Goal: Information Seeking & Learning: Learn about a topic

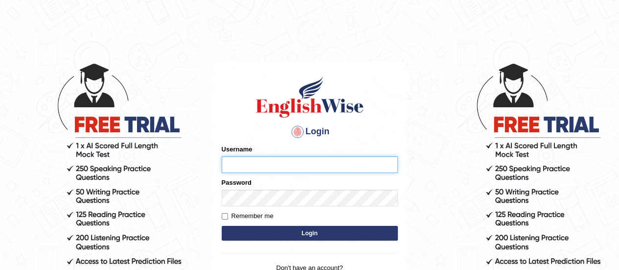
type input "karanvir_parramatta"
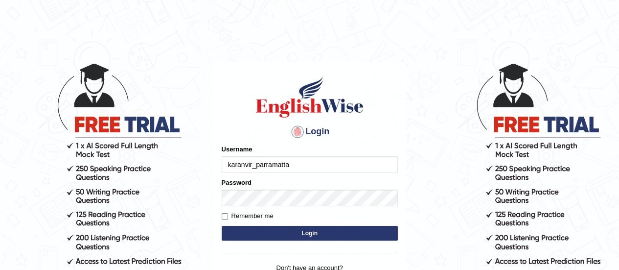
click at [306, 228] on button "Login" at bounding box center [310, 232] width 176 height 15
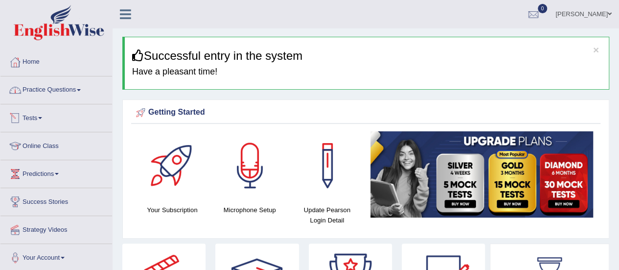
click at [49, 91] on link "Practice Questions" at bounding box center [56, 88] width 112 height 24
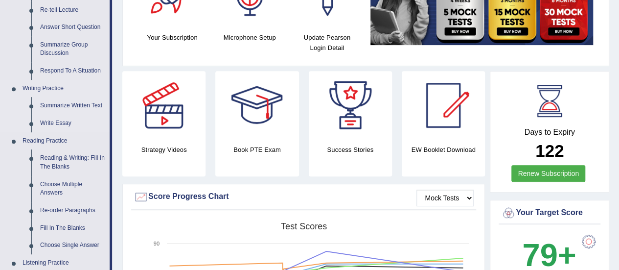
scroll to position [173, 0]
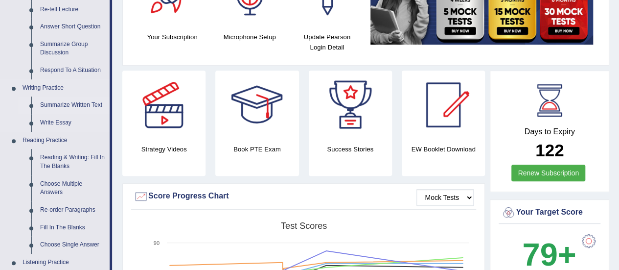
click at [78, 104] on link "Summarize Written Text" at bounding box center [73, 105] width 74 height 18
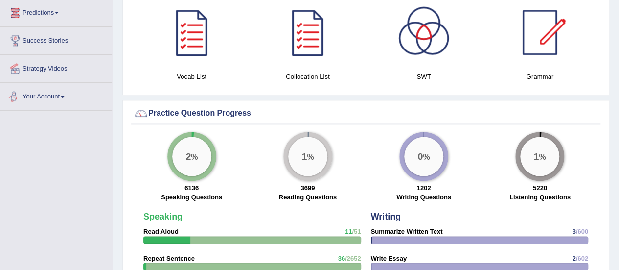
scroll to position [656, 0]
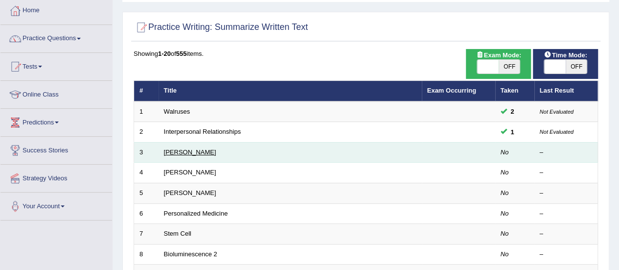
click at [188, 148] on link "[PERSON_NAME]" at bounding box center [190, 151] width 52 height 7
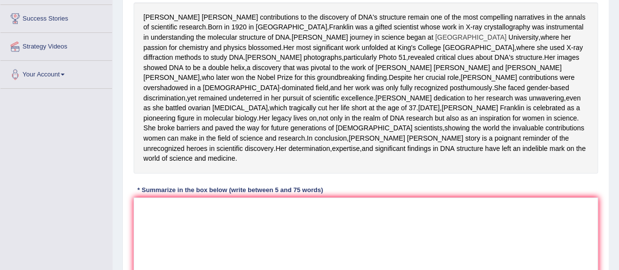
scroll to position [182, 0]
click at [222, 249] on textarea at bounding box center [366, 245] width 464 height 95
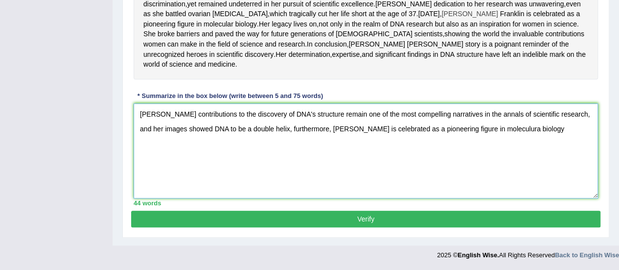
scroll to position [292, 0]
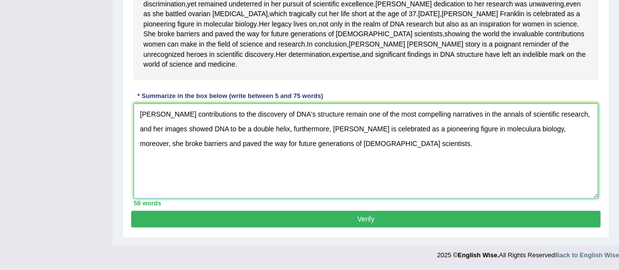
type textarea "Rosalind Franklin's contributions to the discovery of DNA's structure remain on…"
click at [313, 149] on textarea "Rosalind Franklin's contributions to the discovery of DNA's structure remain on…" at bounding box center [366, 150] width 464 height 95
click at [154, 167] on textarea "Rosalind Franklin's contributions to the discovery of DNA's structure remain on…" at bounding box center [366, 150] width 464 height 95
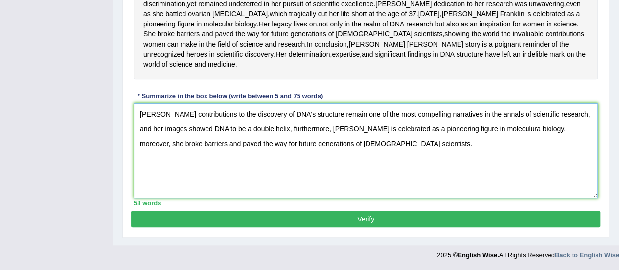
click at [149, 151] on textarea "Rosalind Franklin's contributions to the discovery of DNA's structure remain on…" at bounding box center [366, 150] width 464 height 95
click at [324, 227] on button "Verify" at bounding box center [365, 218] width 469 height 17
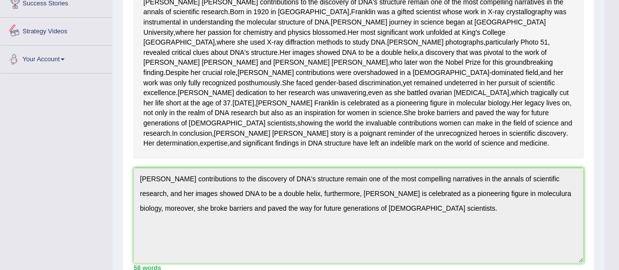
scroll to position [0, 0]
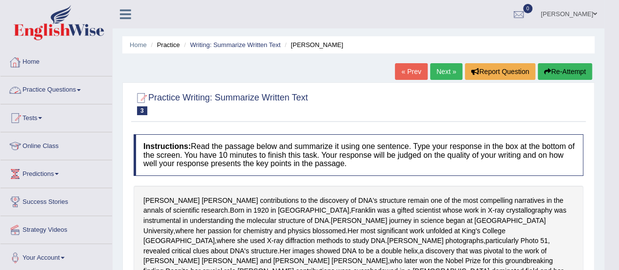
click at [61, 92] on link "Practice Questions" at bounding box center [56, 88] width 112 height 24
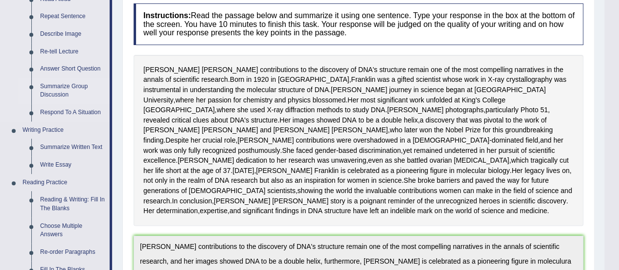
scroll to position [131, 0]
click at [57, 161] on link "Write Essay" at bounding box center [73, 165] width 74 height 18
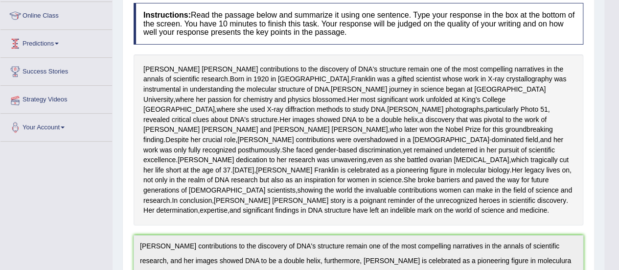
scroll to position [177, 0]
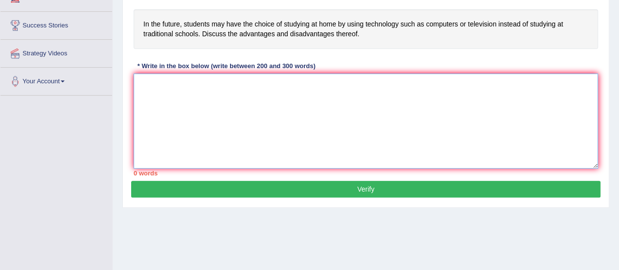
click at [417, 110] on textarea at bounding box center [366, 120] width 464 height 95
paste textarea "The increasing influence of (essay topic) on our lives has ignited numerous dis…"
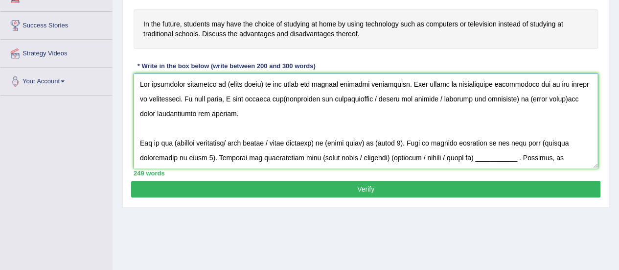
scroll to position [158, 0]
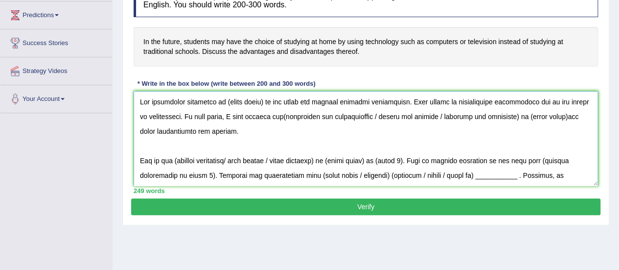
drag, startPoint x: 263, startPoint y: 101, endPoint x: 224, endPoint y: 98, distance: 39.2
click at [224, 98] on textarea at bounding box center [366, 138] width 464 height 95
click at [273, 118] on textarea at bounding box center [366, 138] width 464 height 95
drag, startPoint x: 363, startPoint y: 113, endPoint x: 506, endPoint y: 115, distance: 142.9
click at [506, 115] on textarea at bounding box center [366, 138] width 464 height 95
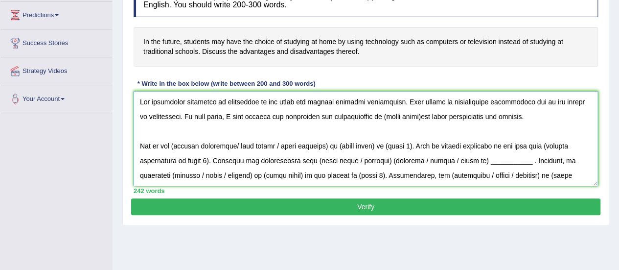
click at [415, 116] on textarea at bounding box center [366, 138] width 464 height 95
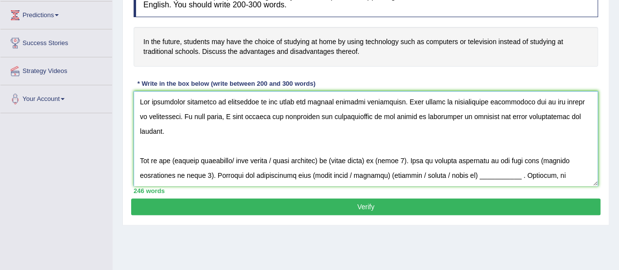
click at [338, 132] on textarea at bounding box center [366, 138] width 464 height 95
click at [176, 162] on textarea at bounding box center [366, 138] width 464 height 95
drag, startPoint x: 233, startPoint y: 158, endPoint x: 332, endPoint y: 161, distance: 98.4
click at [332, 161] on textarea at bounding box center [366, 138] width 464 height 95
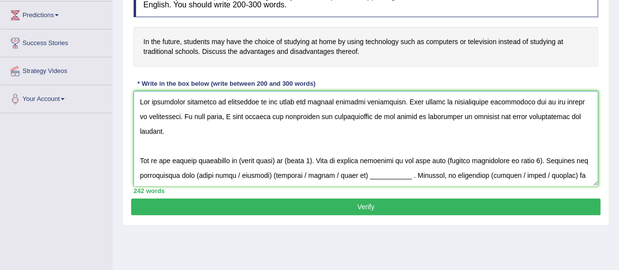
drag, startPoint x: 281, startPoint y: 158, endPoint x: 243, endPoint y: 159, distance: 38.2
click at [243, 159] on textarea at bounding box center [366, 138] width 464 height 95
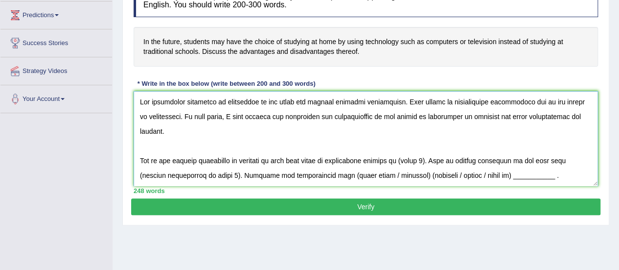
drag, startPoint x: 429, startPoint y: 159, endPoint x: 401, endPoint y: 161, distance: 28.5
click at [401, 161] on textarea at bounding box center [366, 138] width 464 height 95
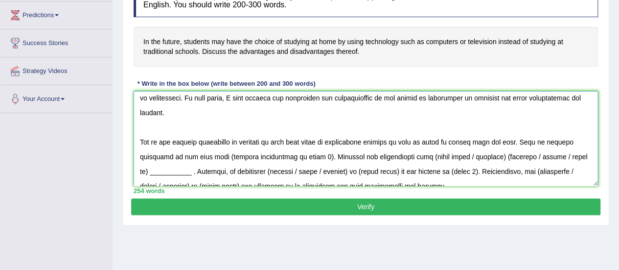
drag, startPoint x: 310, startPoint y: 154, endPoint x: 219, endPoint y: 153, distance: 91.0
click at [219, 153] on textarea at bounding box center [366, 138] width 464 height 95
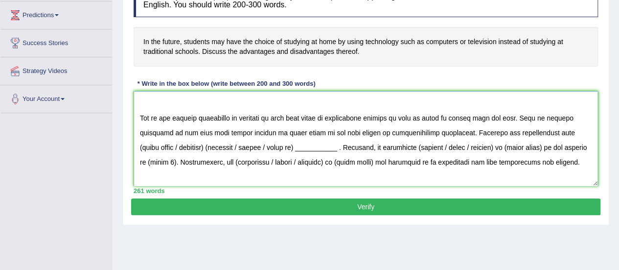
scroll to position [44, 0]
drag, startPoint x: 548, startPoint y: 132, endPoint x: 189, endPoint y: 147, distance: 359.4
click at [189, 147] on textarea at bounding box center [366, 138] width 464 height 95
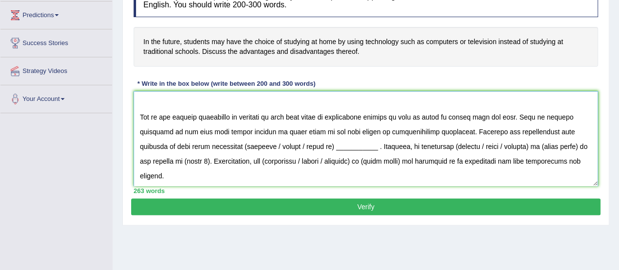
click at [213, 144] on textarea at bounding box center [366, 138] width 464 height 95
click at [270, 143] on textarea at bounding box center [366, 138] width 464 height 95
drag, startPoint x: 311, startPoint y: 143, endPoint x: 212, endPoint y: 143, distance: 99.3
click at [212, 143] on textarea at bounding box center [366, 138] width 464 height 95
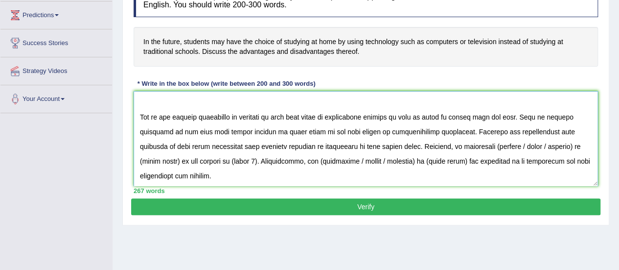
click at [471, 145] on textarea at bounding box center [366, 138] width 464 height 95
click at [492, 144] on textarea at bounding box center [366, 138] width 464 height 95
drag, startPoint x: 547, startPoint y: 144, endPoint x: 494, endPoint y: 149, distance: 53.1
click at [494, 149] on textarea at bounding box center [366, 138] width 464 height 95
drag, startPoint x: 538, startPoint y: 145, endPoint x: 500, endPoint y: 150, distance: 38.5
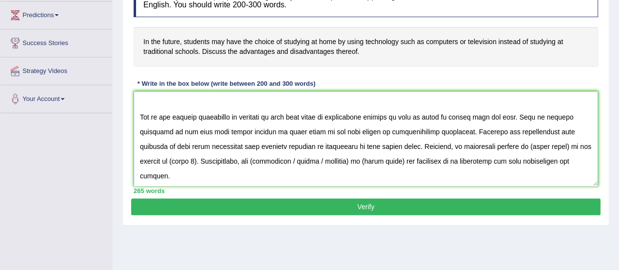
click at [500, 150] on textarea at bounding box center [366, 138] width 464 height 95
drag, startPoint x: 232, startPoint y: 159, endPoint x: 205, endPoint y: 157, distance: 27.0
click at [205, 157] on textarea at bounding box center [366, 138] width 464 height 95
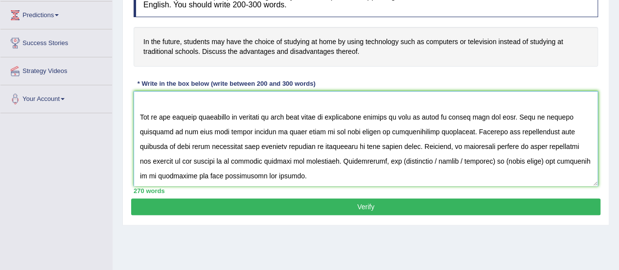
click at [388, 158] on textarea at bounding box center [366, 138] width 464 height 95
drag, startPoint x: 423, startPoint y: 160, endPoint x: 487, endPoint y: 162, distance: 63.6
click at [487, 162] on textarea at bounding box center [366, 138] width 464 height 95
drag, startPoint x: 472, startPoint y: 162, endPoint x: 432, endPoint y: 158, distance: 39.9
click at [432, 158] on textarea at bounding box center [366, 138] width 464 height 95
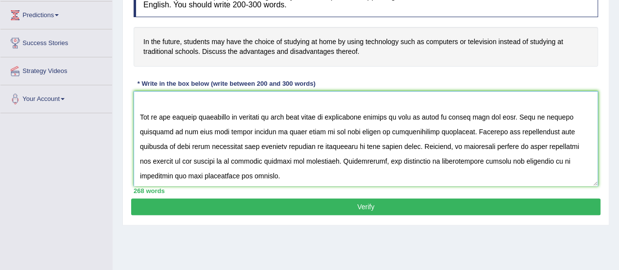
click at [283, 178] on textarea at bounding box center [366, 138] width 464 height 95
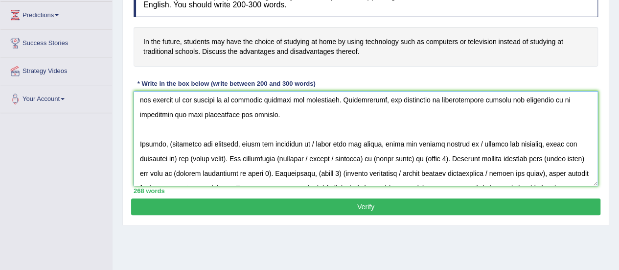
scroll to position [105, 0]
click at [175, 139] on textarea at bounding box center [366, 138] width 464 height 95
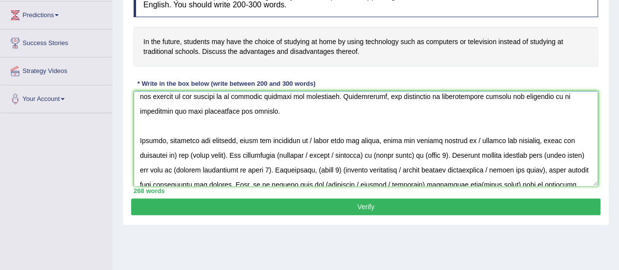
drag, startPoint x: 312, startPoint y: 141, endPoint x: 177, endPoint y: 157, distance: 135.9
click at [177, 157] on textarea at bounding box center [366, 138] width 464 height 95
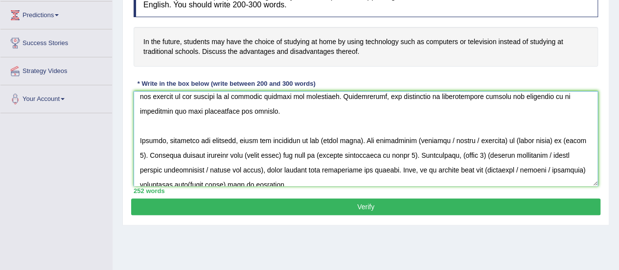
click at [361, 136] on textarea at bounding box center [366, 138] width 464 height 95
drag, startPoint x: 362, startPoint y: 139, endPoint x: 322, endPoint y: 142, distance: 40.7
click at [322, 142] on textarea at bounding box center [366, 138] width 464 height 95
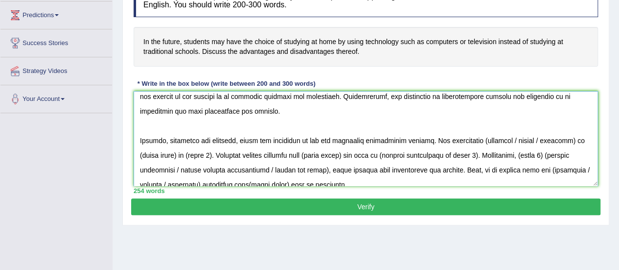
click at [475, 138] on textarea at bounding box center [366, 138] width 464 height 95
drag, startPoint x: 499, startPoint y: 139, endPoint x: 553, endPoint y: 140, distance: 53.3
click at [553, 140] on textarea at bounding box center [366, 138] width 464 height 95
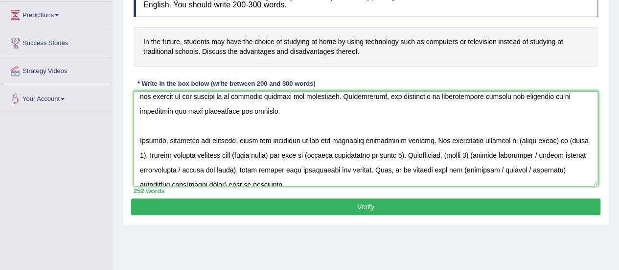
drag, startPoint x: 548, startPoint y: 139, endPoint x: 509, endPoint y: 139, distance: 39.6
click at [509, 139] on textarea at bounding box center [366, 138] width 464 height 95
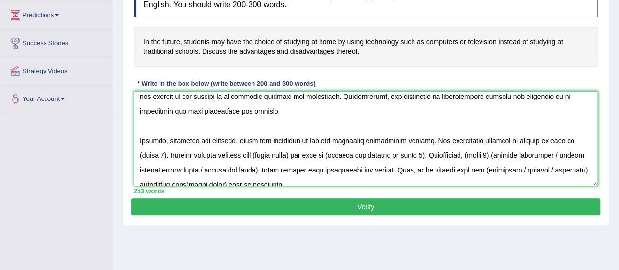
drag, startPoint x: 567, startPoint y: 139, endPoint x: 146, endPoint y: 153, distance: 421.4
click at [146, 153] on textarea at bounding box center [366, 138] width 464 height 95
click at [264, 151] on textarea at bounding box center [366, 138] width 464 height 95
click at [564, 138] on textarea at bounding box center [366, 138] width 464 height 95
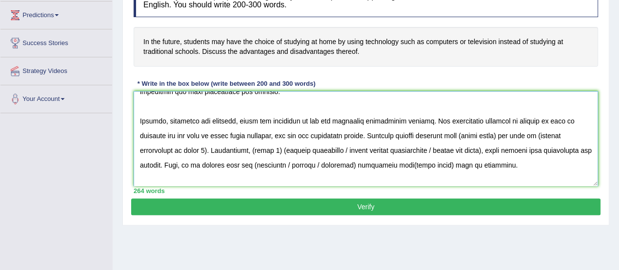
scroll to position [127, 0]
click at [506, 135] on textarea at bounding box center [366, 138] width 464 height 95
click at [501, 133] on textarea at bounding box center [366, 138] width 464 height 95
drag, startPoint x: 503, startPoint y: 136, endPoint x: 465, endPoint y: 135, distance: 38.2
click at [465, 135] on textarea at bounding box center [366, 138] width 464 height 95
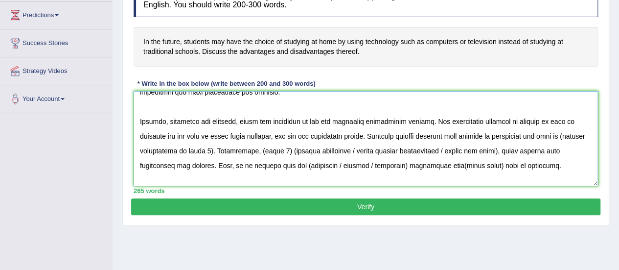
drag, startPoint x: 230, startPoint y: 150, endPoint x: 139, endPoint y: 148, distance: 91.5
click at [139, 148] on textarea at bounding box center [366, 138] width 464 height 95
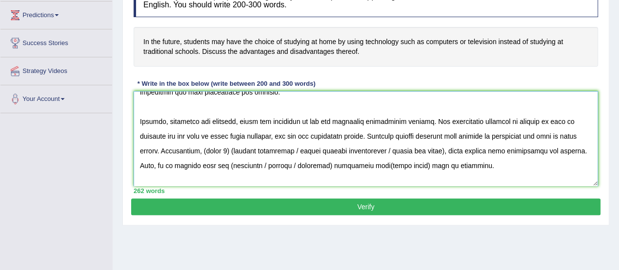
drag, startPoint x: 222, startPoint y: 148, endPoint x: 248, endPoint y: 150, distance: 26.5
click at [248, 150] on textarea at bounding box center [366, 138] width 464 height 95
click at [222, 147] on textarea at bounding box center [366, 138] width 464 height 95
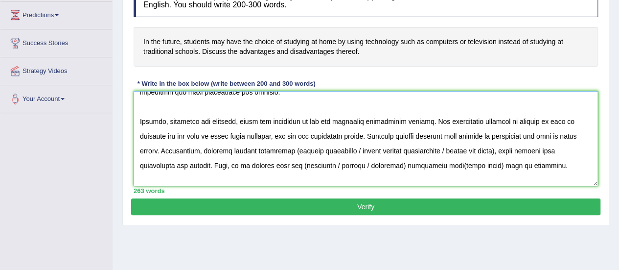
click at [316, 151] on textarea at bounding box center [366, 138] width 464 height 95
drag, startPoint x: 370, startPoint y: 151, endPoint x: 524, endPoint y: 150, distance: 154.6
click at [524, 150] on textarea at bounding box center [366, 138] width 464 height 95
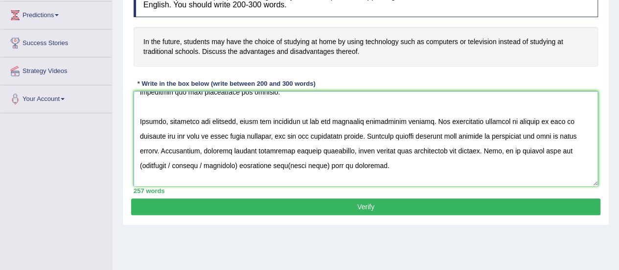
click at [141, 165] on textarea at bounding box center [366, 138] width 464 height 95
drag, startPoint x: 234, startPoint y: 167, endPoint x: 174, endPoint y: 164, distance: 60.3
click at [174, 164] on textarea at bounding box center [366, 138] width 464 height 95
drag, startPoint x: 261, startPoint y: 160, endPoint x: 221, endPoint y: 160, distance: 40.1
click at [221, 160] on textarea at bounding box center [366, 138] width 464 height 95
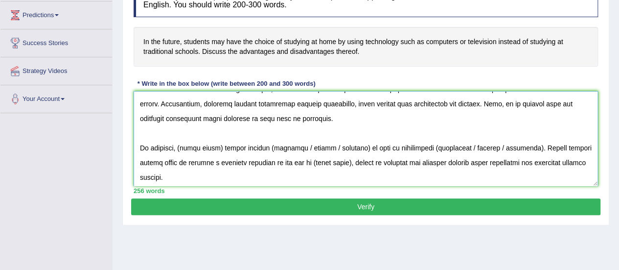
scroll to position [191, 0]
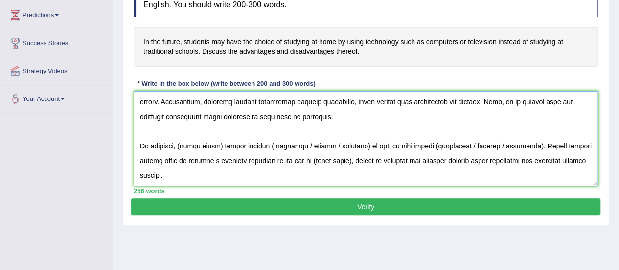
drag, startPoint x: 219, startPoint y: 130, endPoint x: 182, endPoint y: 130, distance: 36.7
click at [182, 130] on textarea at bounding box center [366, 138] width 464 height 95
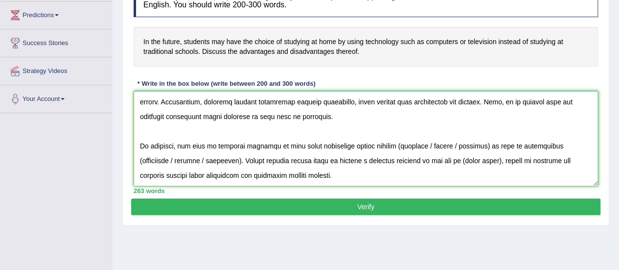
click at [397, 131] on textarea at bounding box center [366, 138] width 464 height 95
drag, startPoint x: 419, startPoint y: 127, endPoint x: 554, endPoint y: 130, distance: 134.5
click at [554, 130] on textarea at bounding box center [366, 138] width 464 height 95
drag, startPoint x: 548, startPoint y: 131, endPoint x: 484, endPoint y: 135, distance: 64.2
click at [484, 135] on textarea at bounding box center [366, 138] width 464 height 95
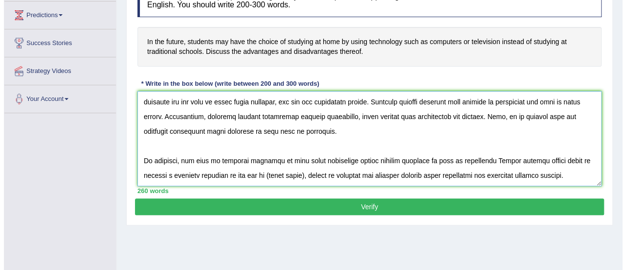
scroll to position [176, 0]
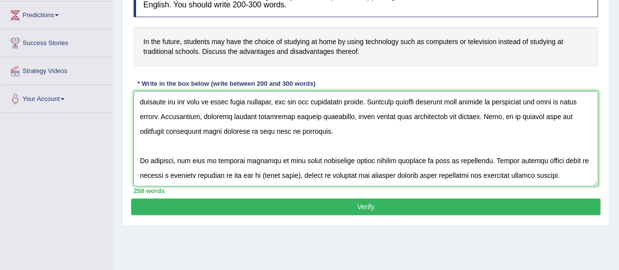
click at [305, 158] on textarea at bounding box center [366, 138] width 464 height 95
click at [306, 157] on textarea at bounding box center [366, 138] width 464 height 95
drag, startPoint x: 304, startPoint y: 157, endPoint x: 267, endPoint y: 160, distance: 37.3
click at [267, 160] on textarea at bounding box center [366, 138] width 464 height 95
type textarea "The increasing influence of technology on our lives has ignited numerous discus…"
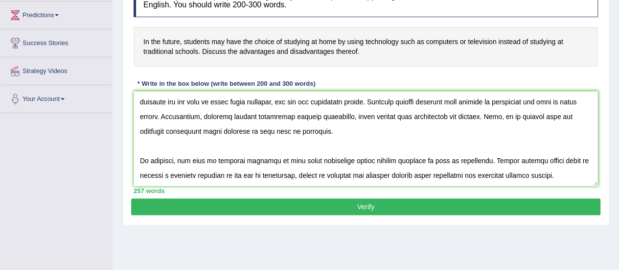
click at [361, 207] on button "Verify" at bounding box center [365, 206] width 469 height 17
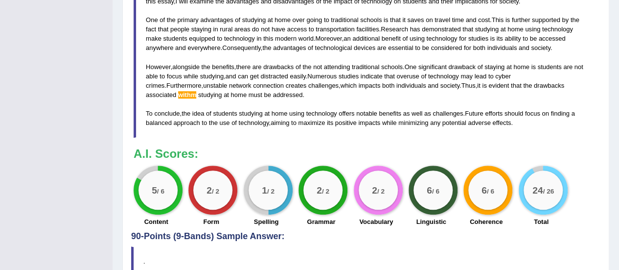
scroll to position [0, 0]
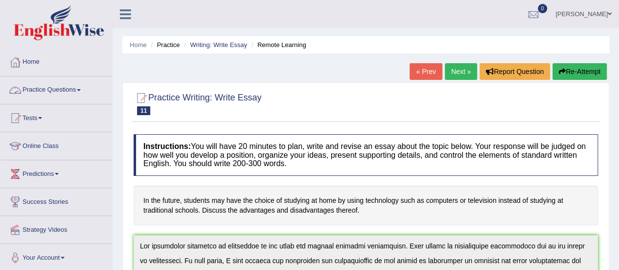
click at [56, 86] on link "Practice Questions" at bounding box center [56, 88] width 112 height 24
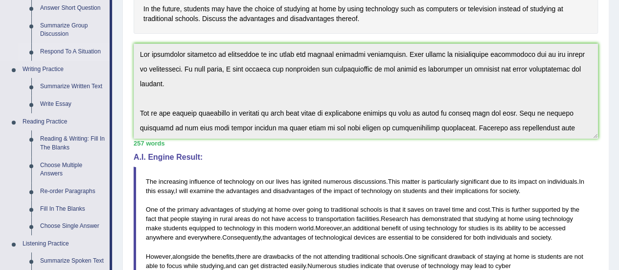
scroll to position [143, 0]
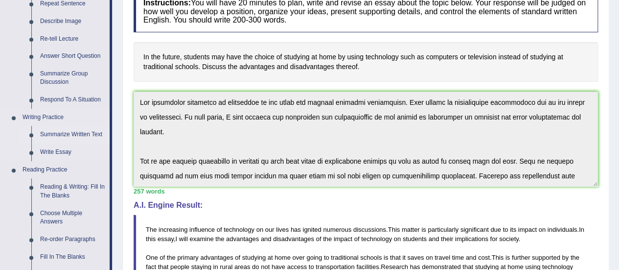
click at [66, 134] on link "Summarize Written Text" at bounding box center [73, 135] width 74 height 18
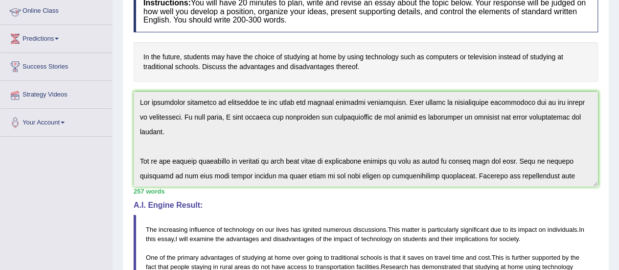
scroll to position [190, 0]
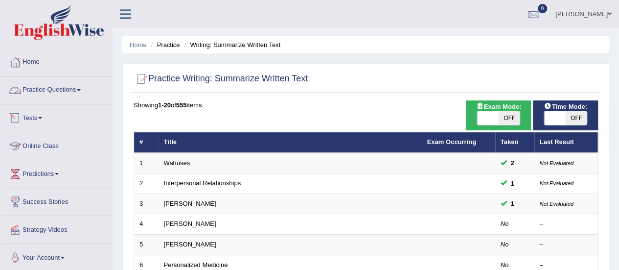
click at [65, 90] on link "Practice Questions" at bounding box center [56, 88] width 112 height 24
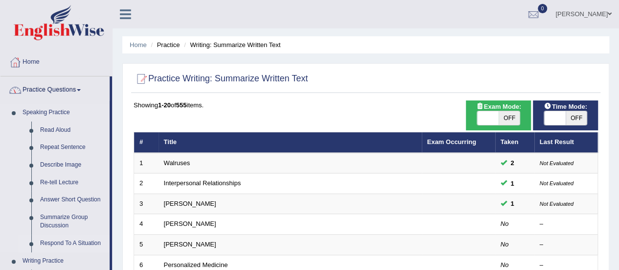
scroll to position [95, 0]
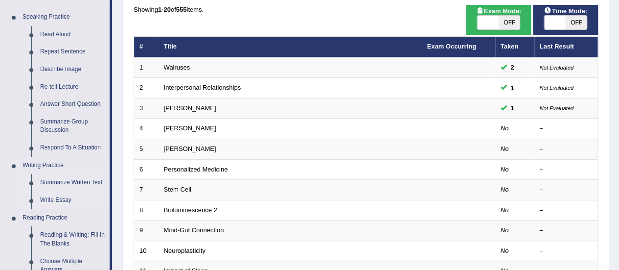
click at [58, 201] on link "Write Essay" at bounding box center [73, 200] width 74 height 18
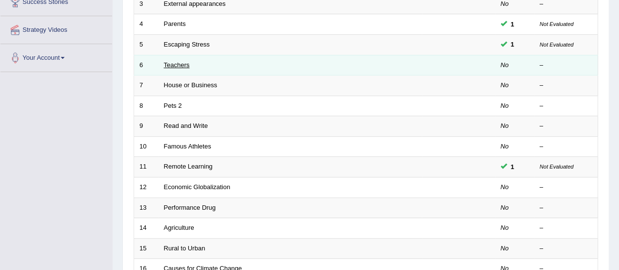
click at [173, 61] on link "Teachers" at bounding box center [177, 64] width 26 height 7
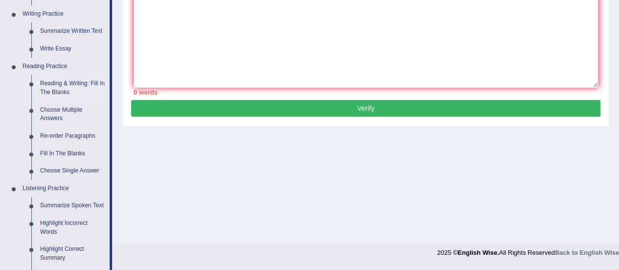
click at [64, 85] on link "Reading & Writing: Fill In The Blanks" at bounding box center [73, 88] width 74 height 26
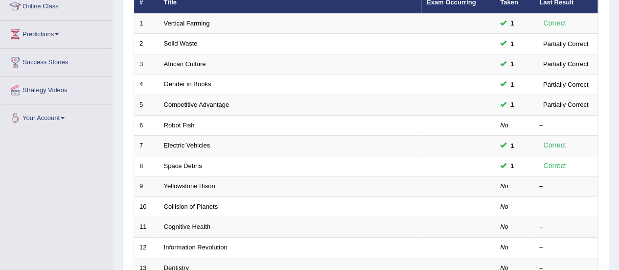
click at [184, 82] on link "Gender in Books" at bounding box center [187, 83] width 47 height 7
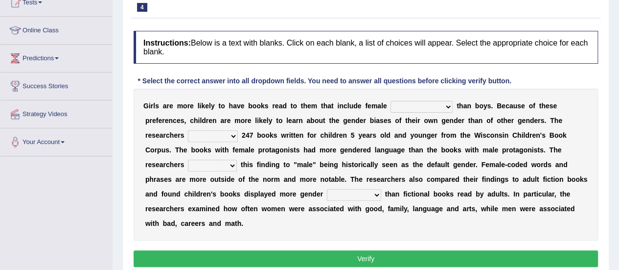
click at [443, 103] on select "protagonists cosmogonists agonists expressionists" at bounding box center [421, 107] width 62 height 12
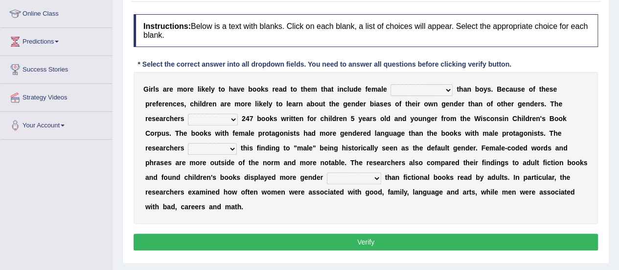
scroll to position [134, 0]
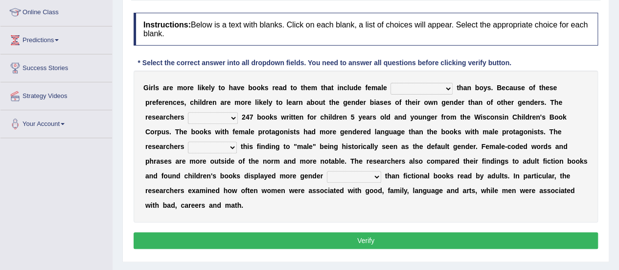
click at [432, 83] on select "protagonists cosmogonists agonists expressionists" at bounding box center [421, 89] width 62 height 12
select select "protagonists"
click at [390, 83] on select "protagonists cosmogonists agonists expressionists" at bounding box center [421, 89] width 62 height 12
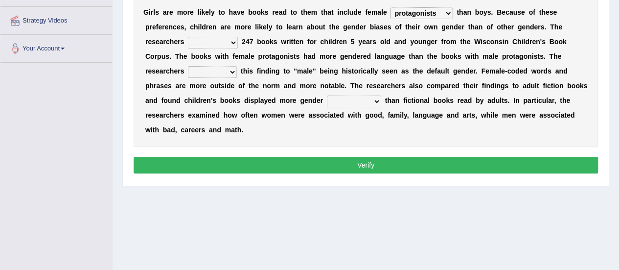
scroll to position [218, 0]
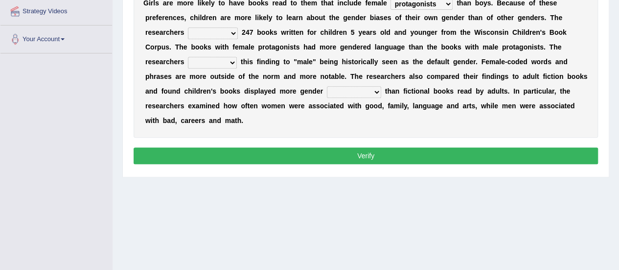
click at [209, 237] on div "Home Practice Reading & Writing: Fill In The Blanks Gender in Books You have al…" at bounding box center [366, 26] width 506 height 489
click at [554, 16] on b "h" at bounding box center [556, 18] width 4 height 8
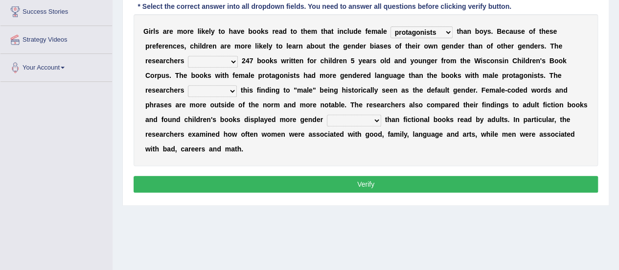
scroll to position [187, 0]
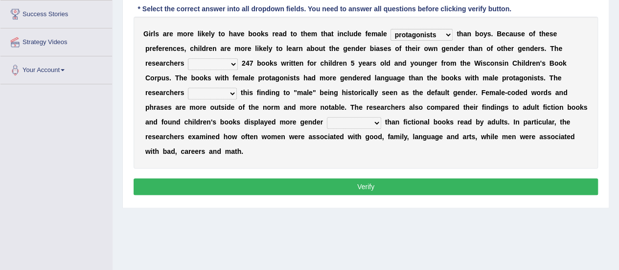
click at [223, 60] on select "hydrolyzed paralyzed catalyzed analyzed" at bounding box center [213, 64] width 50 height 12
select select "analyzed"
click at [188, 58] on select "hydrolyzed paralyzed catalyzed analyzed" at bounding box center [213, 64] width 50 height 12
click at [217, 95] on select "contribute tribute distribute attribute" at bounding box center [212, 94] width 49 height 12
click at [213, 91] on select "contribute tribute distribute attribute" at bounding box center [212, 94] width 49 height 12
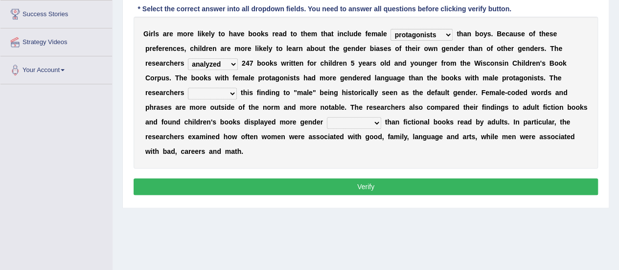
click at [220, 94] on select "contribute tribute distribute attribute" at bounding box center [212, 94] width 49 height 12
click at [219, 94] on select "contribute tribute distribute attribute" at bounding box center [212, 94] width 49 height 12
select select "attribute"
click at [188, 88] on select "contribute tribute distribute attribute" at bounding box center [212, 94] width 49 height 12
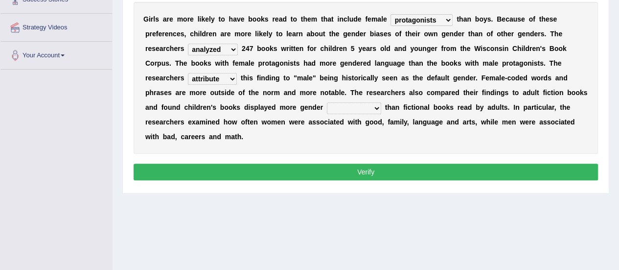
scroll to position [203, 0]
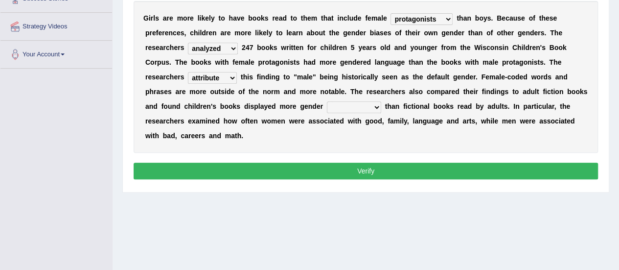
click at [341, 106] on select "stereotypes teletypes prototypes electrotypes" at bounding box center [354, 107] width 54 height 12
select select "stereotypes"
click at [327, 101] on select "stereotypes teletypes prototypes electrotypes" at bounding box center [354, 107] width 54 height 12
click at [349, 157] on div "Instructions: Below is a text with blanks. Click on each blank, a list of choic…" at bounding box center [365, 62] width 469 height 248
click at [349, 162] on button "Verify" at bounding box center [366, 170] width 464 height 17
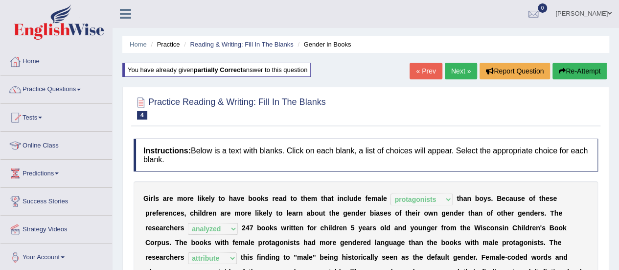
scroll to position [0, 0]
click at [459, 70] on link "Next »" at bounding box center [461, 71] width 32 height 17
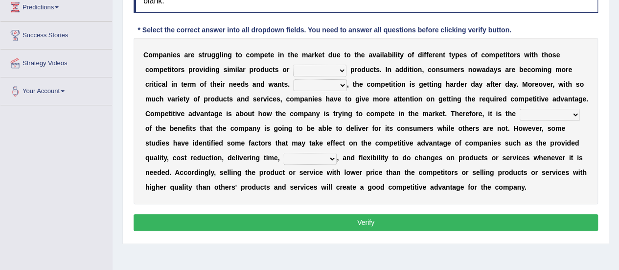
scroll to position [166, 0]
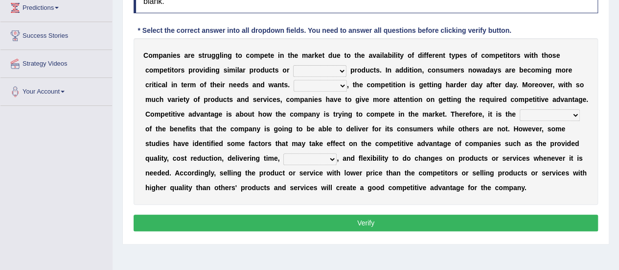
click at [327, 73] on select "constitution restitution substitution institution" at bounding box center [319, 71] width 53 height 12
select select "substitution"
click at [293, 65] on select "constitution restitution substitution institution" at bounding box center [319, 71] width 53 height 12
click at [331, 83] on select "However Instead Additionally Therefore" at bounding box center [319, 86] width 53 height 12
click at [338, 90] on select "However Instead Additionally Therefore" at bounding box center [319, 86] width 53 height 12
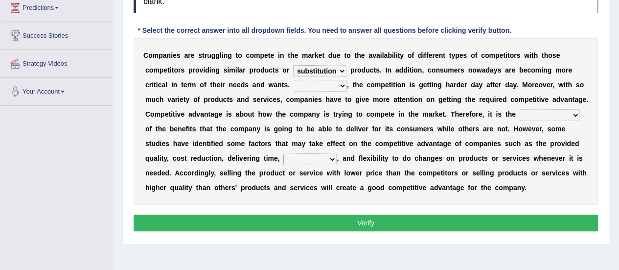
select select "Therefore"
click at [293, 80] on select "However Instead Additionally Therefore" at bounding box center [319, 86] width 53 height 12
click at [464, 114] on b "r" at bounding box center [464, 114] width 2 height 8
click at [550, 113] on select "dissemination ordination determination incarnation" at bounding box center [549, 115] width 60 height 12
select select "dissemination"
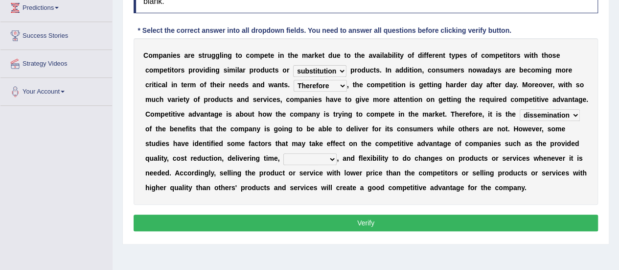
click at [519, 109] on select "dissemination ordination determination incarnation" at bounding box center [549, 115] width 60 height 12
click at [320, 157] on select "captivation aggregation deprivation innovation" at bounding box center [309, 159] width 53 height 12
select select "innovation"
click at [283, 153] on select "captivation aggregation deprivation innovation" at bounding box center [309, 159] width 53 height 12
click at [328, 210] on div "Instructions: Below is a text with blanks. Click on each blank, a list of choic…" at bounding box center [365, 107] width 469 height 263
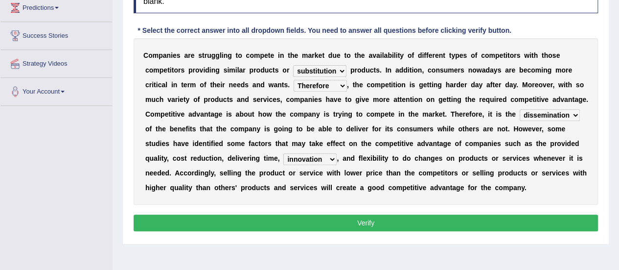
click at [328, 221] on button "Verify" at bounding box center [366, 222] width 464 height 17
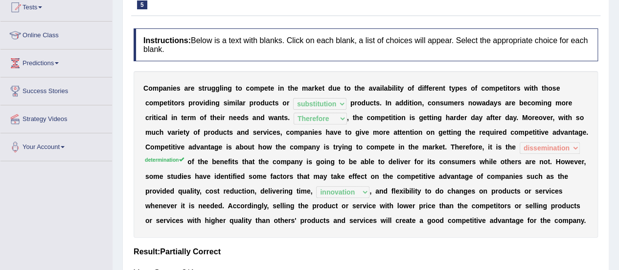
scroll to position [0, 0]
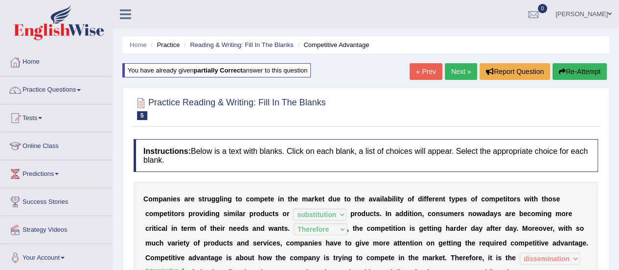
click at [35, 68] on link "Home" at bounding box center [56, 60] width 112 height 24
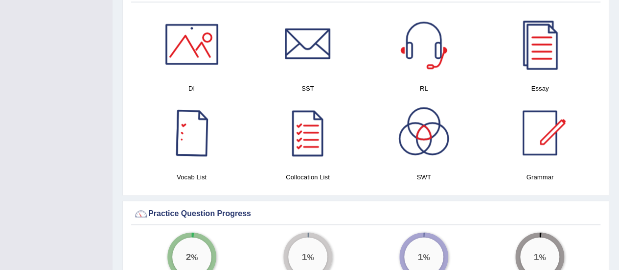
scroll to position [515, 0]
click at [299, 144] on div at bounding box center [307, 132] width 68 height 68
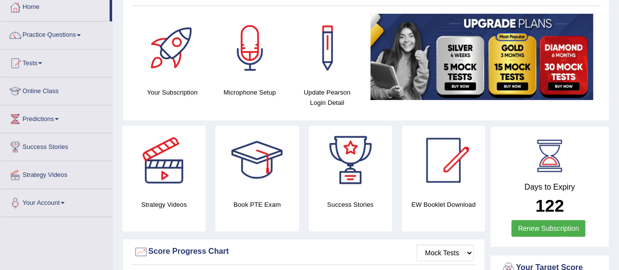
scroll to position [0, 0]
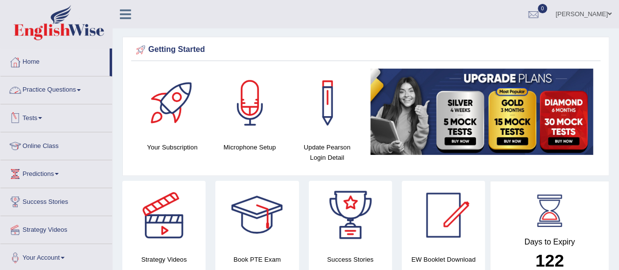
click at [76, 95] on link "Practice Questions" at bounding box center [56, 88] width 112 height 24
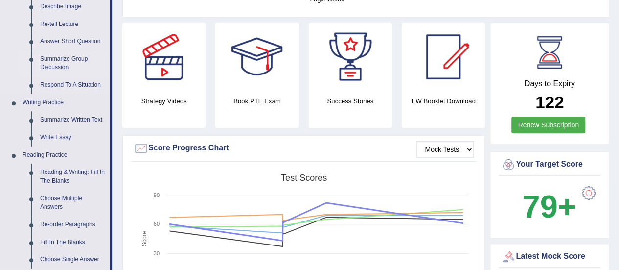
scroll to position [231, 0]
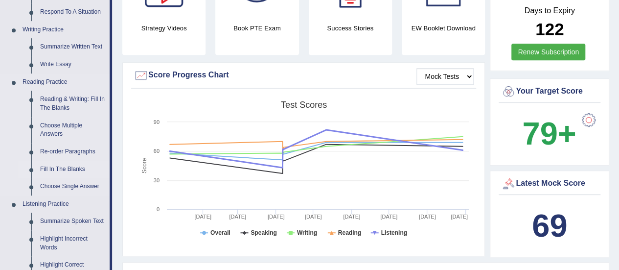
click at [69, 171] on link "Fill In The Blanks" at bounding box center [73, 169] width 74 height 18
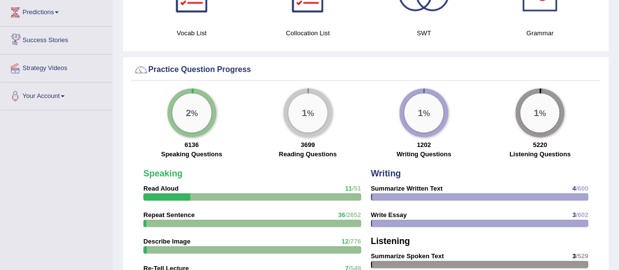
scroll to position [753, 0]
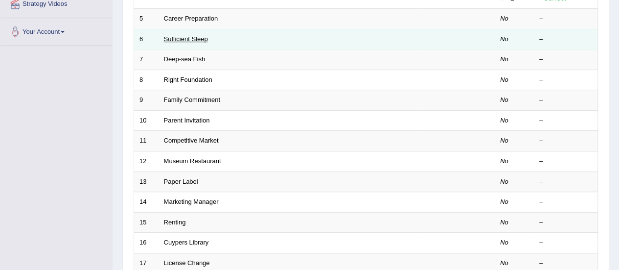
click at [187, 38] on link "Sufficient Sleep" at bounding box center [186, 38] width 44 height 7
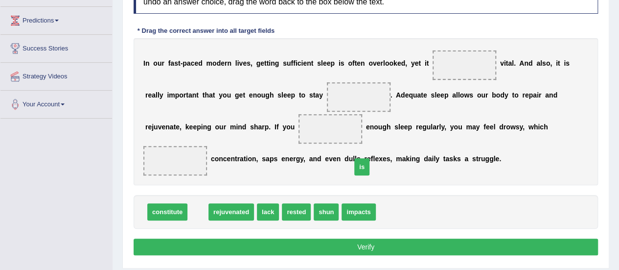
drag, startPoint x: 200, startPoint y: 209, endPoint x: 364, endPoint y: 164, distance: 169.8
click at [364, 164] on span "is" at bounding box center [361, 166] width 15 height 17
drag, startPoint x: 194, startPoint y: 215, endPoint x: 465, endPoint y: 75, distance: 305.6
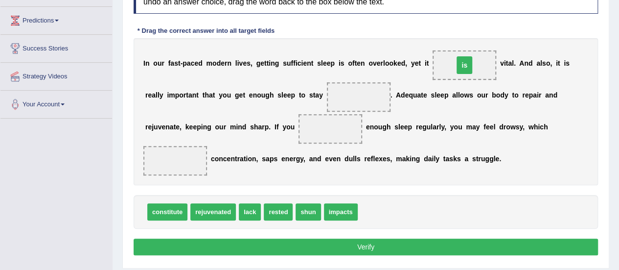
click at [465, 75] on span "is" at bounding box center [464, 64] width 64 height 29
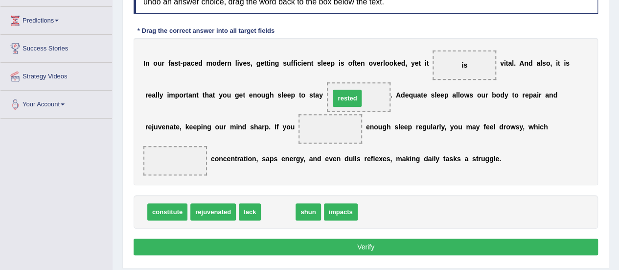
drag, startPoint x: 278, startPoint y: 213, endPoint x: 350, endPoint y: 99, distance: 134.1
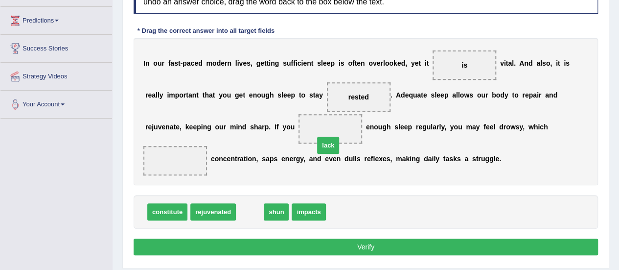
drag, startPoint x: 251, startPoint y: 205, endPoint x: 338, endPoint y: 129, distance: 114.7
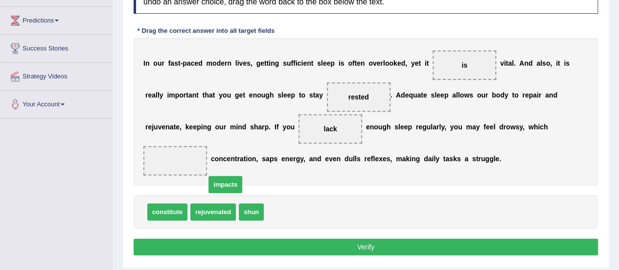
drag, startPoint x: 288, startPoint y: 207, endPoint x: 184, endPoint y: 159, distance: 114.7
click at [291, 241] on button "Verify" at bounding box center [366, 246] width 464 height 17
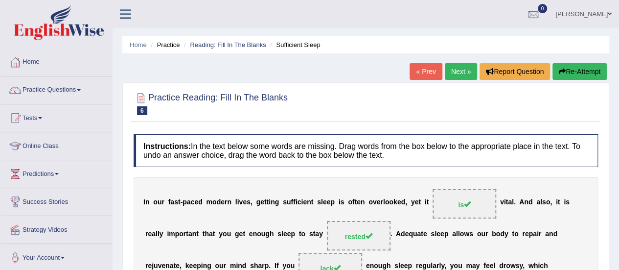
click at [452, 65] on link "Next »" at bounding box center [461, 71] width 32 height 17
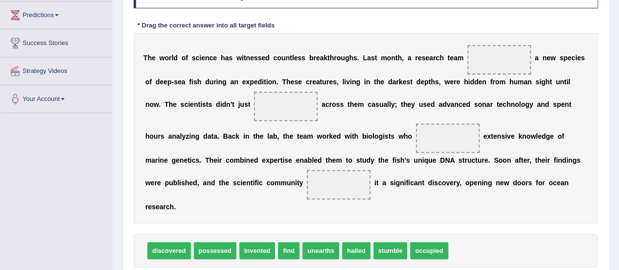
scroll to position [163, 0]
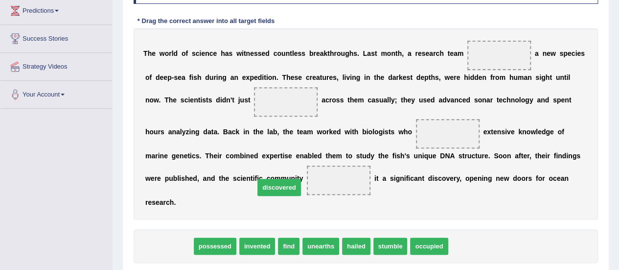
drag, startPoint x: 172, startPoint y: 241, endPoint x: 307, endPoint y: 178, distance: 149.5
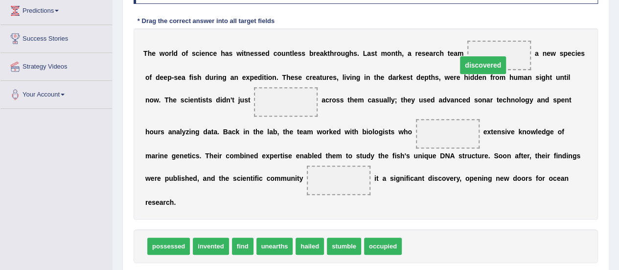
drag, startPoint x: 329, startPoint y: 177, endPoint x: 480, endPoint y: 59, distance: 191.0
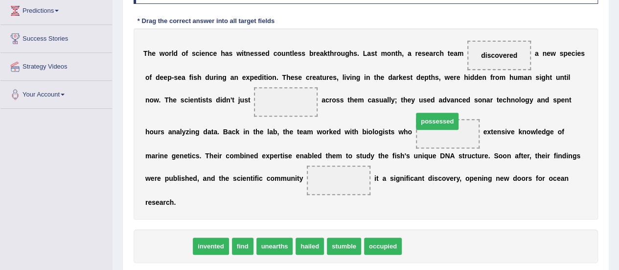
drag, startPoint x: 173, startPoint y: 244, endPoint x: 443, endPoint y: 127, distance: 294.0
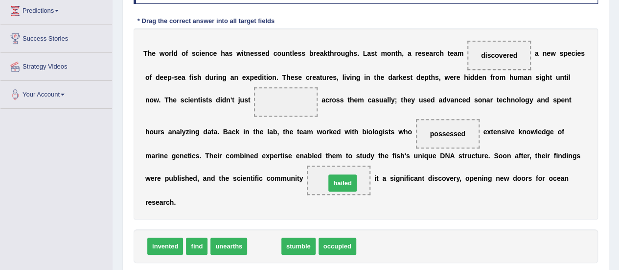
drag, startPoint x: 269, startPoint y: 244, endPoint x: 347, endPoint y: 180, distance: 100.8
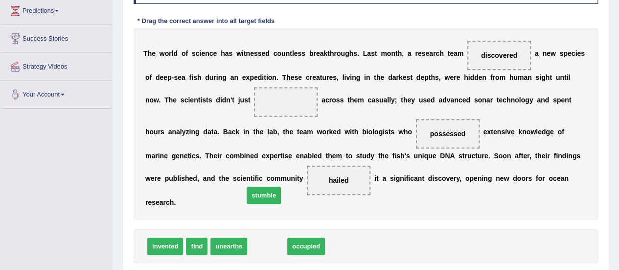
drag, startPoint x: 271, startPoint y: 242, endPoint x: 268, endPoint y: 190, distance: 51.5
click at [268, 190] on span "stumble" at bounding box center [264, 194] width 34 height 17
drag, startPoint x: 283, startPoint y: 149, endPoint x: 289, endPoint y: 135, distance: 14.7
click at [290, 133] on div "T h e w o r l d o f s c i e n c e h a s w i t n e s s e d c o u n t l e s s b r…" at bounding box center [366, 123] width 464 height 191
drag, startPoint x: 269, startPoint y: 243, endPoint x: 286, endPoint y: 106, distance: 138.0
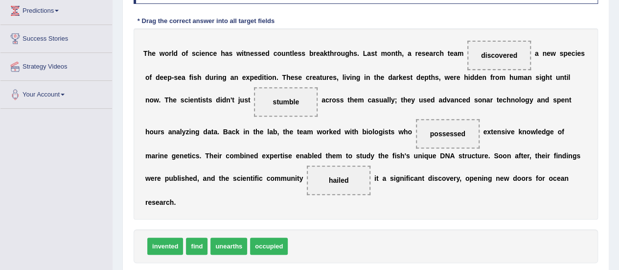
scroll to position [208, 0]
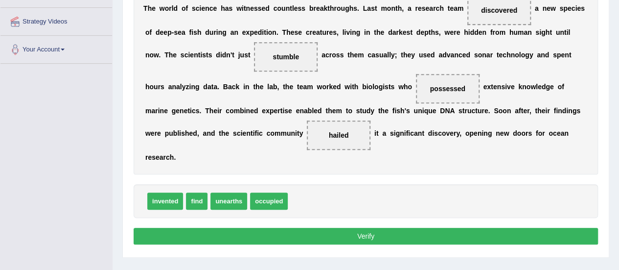
click at [320, 235] on button "Verify" at bounding box center [366, 235] width 464 height 17
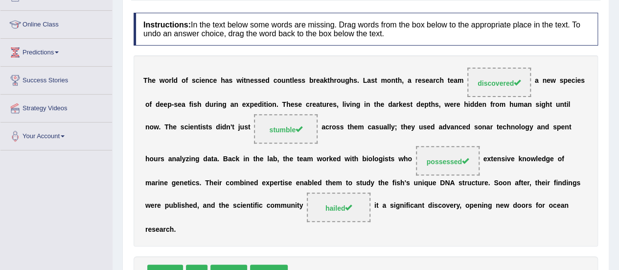
scroll to position [0, 0]
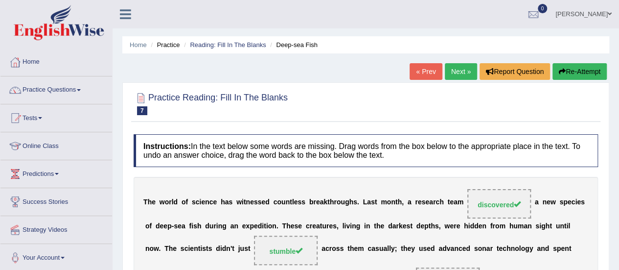
click at [458, 68] on link "Next »" at bounding box center [461, 71] width 32 height 17
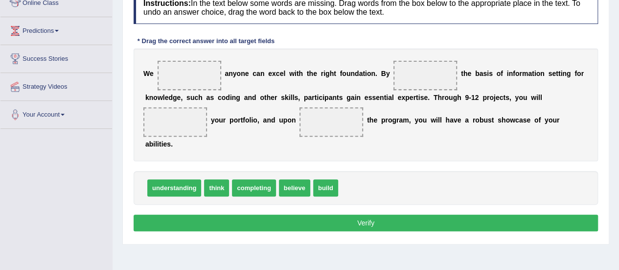
scroll to position [136, 0]
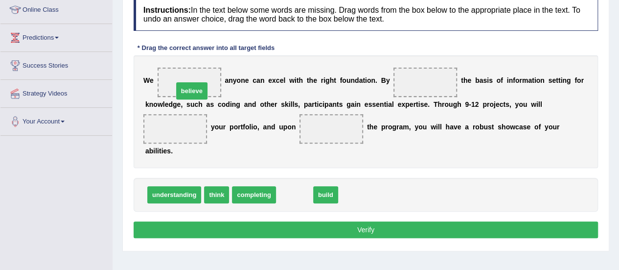
drag, startPoint x: 289, startPoint y: 195, endPoint x: 186, endPoint y: 92, distance: 145.3
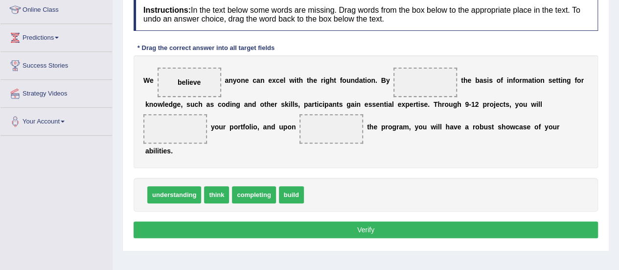
click at [154, 195] on span "understanding" at bounding box center [174, 194] width 54 height 17
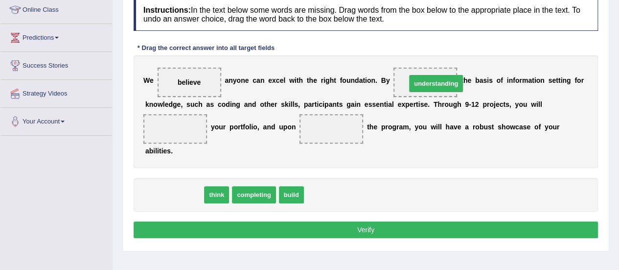
drag, startPoint x: 154, startPoint y: 195, endPoint x: 415, endPoint y: 84, distance: 284.3
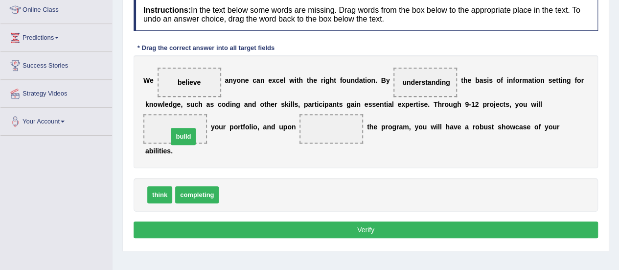
drag, startPoint x: 237, startPoint y: 191, endPoint x: 184, endPoint y: 132, distance: 79.0
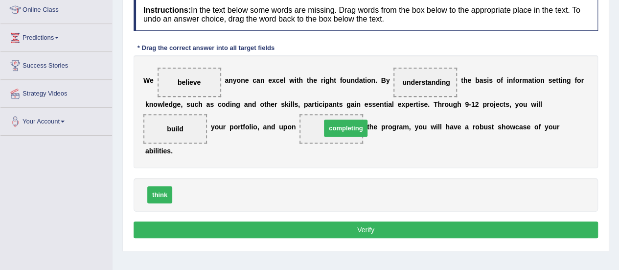
drag, startPoint x: 204, startPoint y: 195, endPoint x: 352, endPoint y: 128, distance: 162.4
click at [359, 230] on button "Verify" at bounding box center [366, 229] width 464 height 17
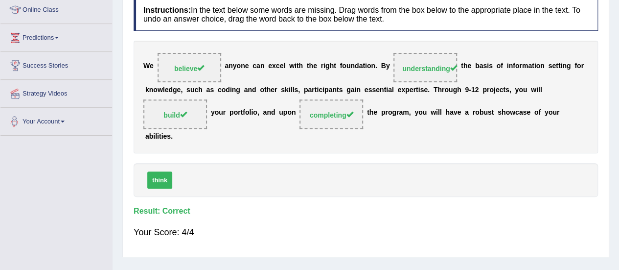
scroll to position [0, 0]
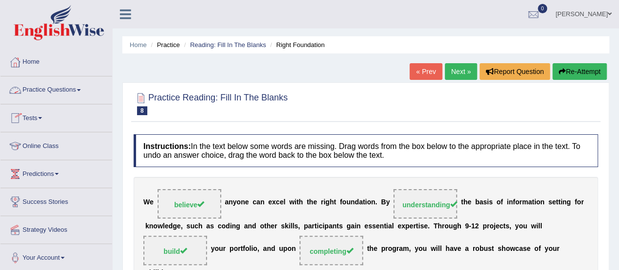
click at [34, 94] on link "Practice Questions" at bounding box center [56, 88] width 112 height 24
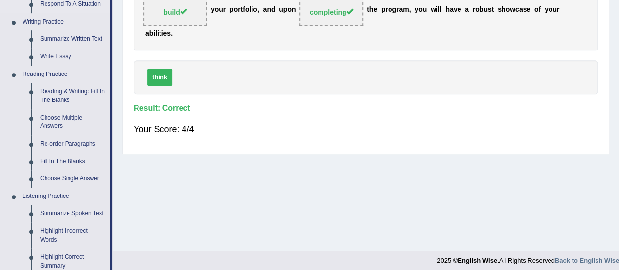
scroll to position [243, 0]
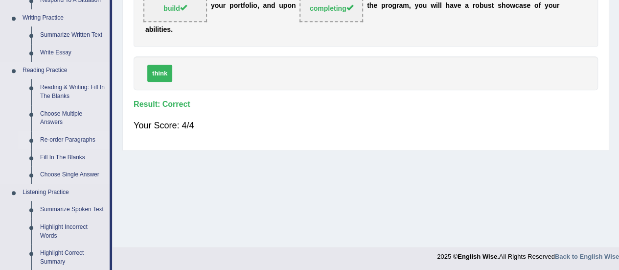
click at [41, 137] on link "Re-order Paragraphs" at bounding box center [73, 140] width 74 height 18
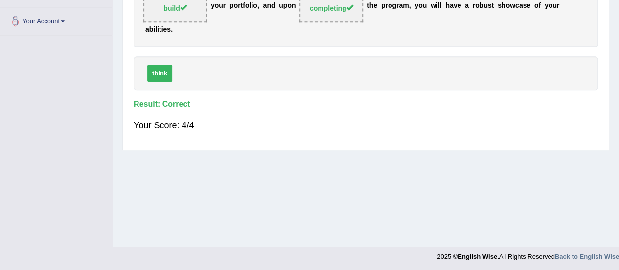
scroll to position [244, 0]
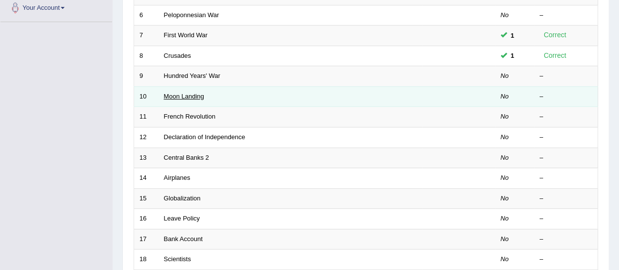
scroll to position [251, 0]
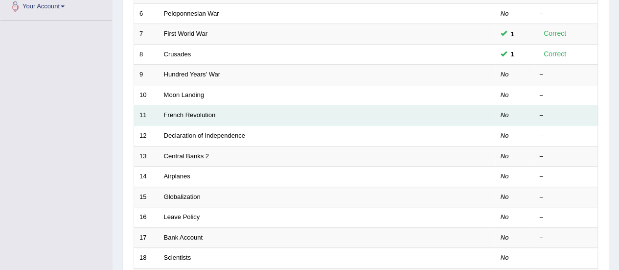
click at [183, 118] on td "French Revolution" at bounding box center [289, 115] width 263 height 21
click at [182, 113] on link "French Revolution" at bounding box center [190, 114] width 52 height 7
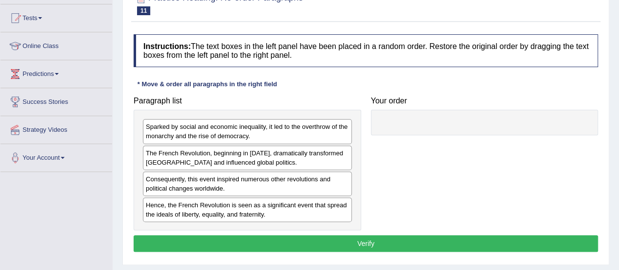
scroll to position [108, 0]
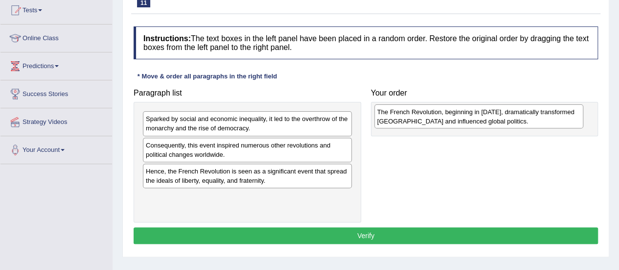
drag, startPoint x: 300, startPoint y: 156, endPoint x: 532, endPoint y: 123, distance: 233.7
click at [532, 123] on div "The French Revolution, beginning in 1789, dramatically transformed France and i…" at bounding box center [478, 116] width 209 height 24
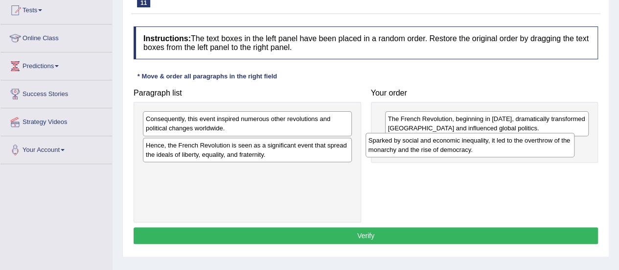
drag, startPoint x: 305, startPoint y: 118, endPoint x: 527, endPoint y: 139, distance: 223.6
click at [527, 139] on div "Sparked by social and economic inequality, it led to the overthrow of the monar…" at bounding box center [469, 145] width 209 height 24
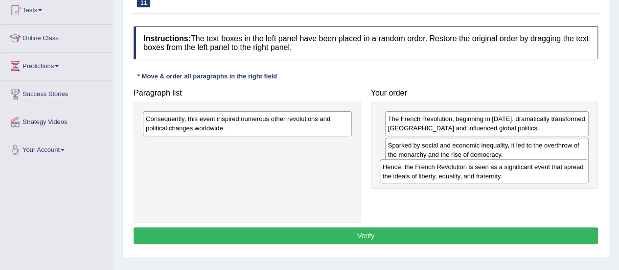
drag, startPoint x: 285, startPoint y: 146, endPoint x: 521, endPoint y: 168, distance: 237.8
click at [521, 168] on div "Hence, the French Revolution is seen as a significant event that spread the ide…" at bounding box center [484, 171] width 209 height 24
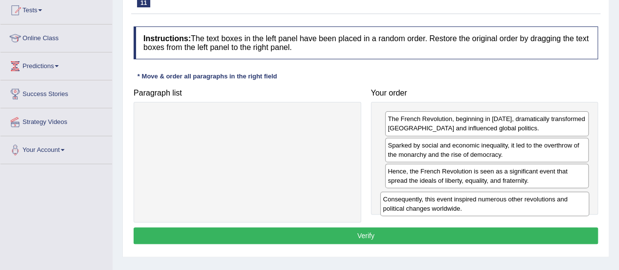
drag, startPoint x: 311, startPoint y: 123, endPoint x: 553, endPoint y: 199, distance: 254.3
click at [553, 200] on div "Consequently, this event inspired numerous other revolutions and political chan…" at bounding box center [484, 203] width 209 height 24
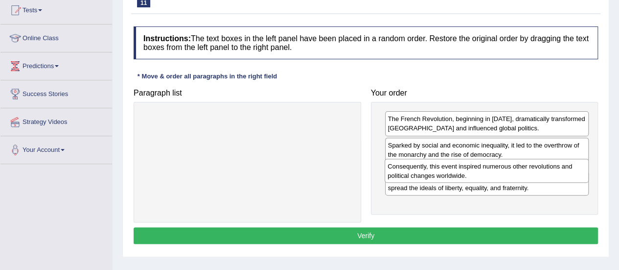
drag, startPoint x: 519, startPoint y: 192, endPoint x: 518, endPoint y: 160, distance: 31.3
click at [518, 160] on div "Consequently, this event inspired numerous other revolutions and political chan…" at bounding box center [486, 170] width 204 height 24
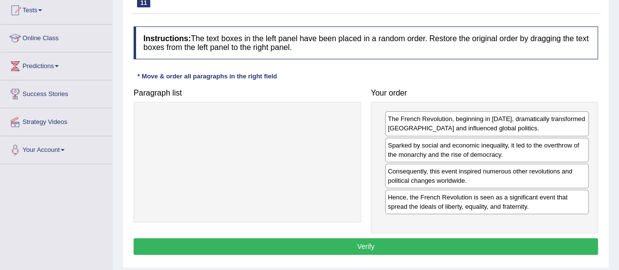
click at [428, 212] on div "The French Revolution, beginning in 1789, dramatically transformed France and i…" at bounding box center [484, 167] width 227 height 131
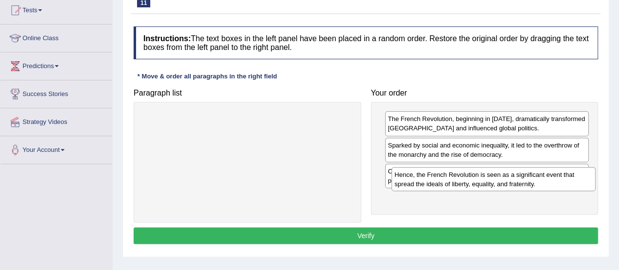
drag, startPoint x: 412, startPoint y: 199, endPoint x: 419, endPoint y: 174, distance: 26.3
click at [419, 175] on div "Hence, the French Revolution is seen as a significant event that spread the ide…" at bounding box center [493, 179] width 204 height 24
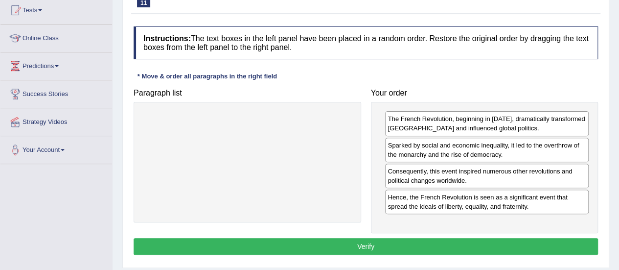
drag, startPoint x: 417, startPoint y: 194, endPoint x: 416, endPoint y: 181, distance: 12.8
click at [416, 189] on div "Hence, the French Revolution is seen as a significant event that spread the ide…" at bounding box center [487, 201] width 204 height 24
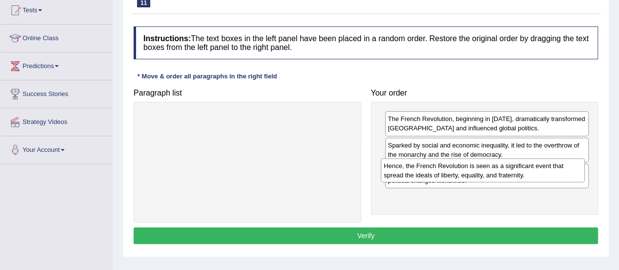
drag, startPoint x: 422, startPoint y: 206, endPoint x: 418, endPoint y: 175, distance: 31.1
click at [418, 176] on div "Hence, the French Revolution is seen as a significant event that spread the ide…" at bounding box center [483, 170] width 204 height 24
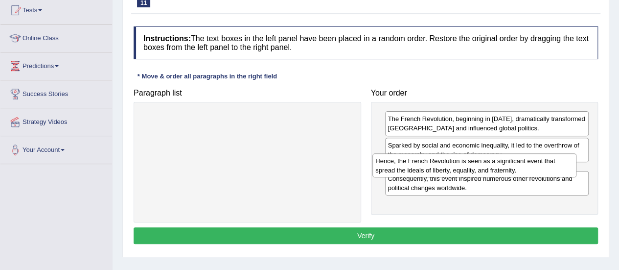
drag, startPoint x: 436, startPoint y: 200, endPoint x: 424, endPoint y: 163, distance: 38.4
click at [424, 163] on div "Hence, the French Revolution is seen as a significant event that spread the ide…" at bounding box center [474, 165] width 204 height 24
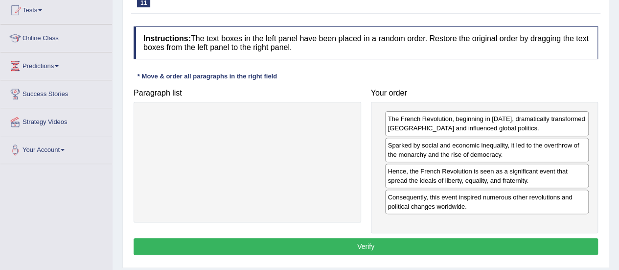
click at [421, 242] on button "Verify" at bounding box center [366, 246] width 464 height 17
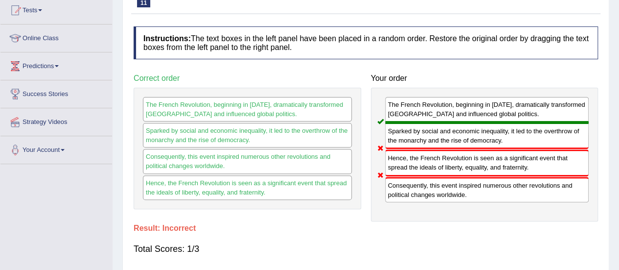
click at [453, 152] on div "Hence, the French Revolution is seen as a significant event that spread the ide…" at bounding box center [487, 162] width 204 height 26
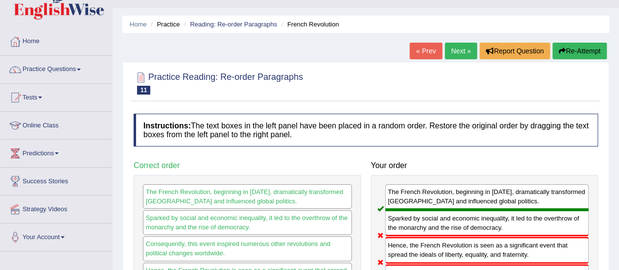
scroll to position [0, 0]
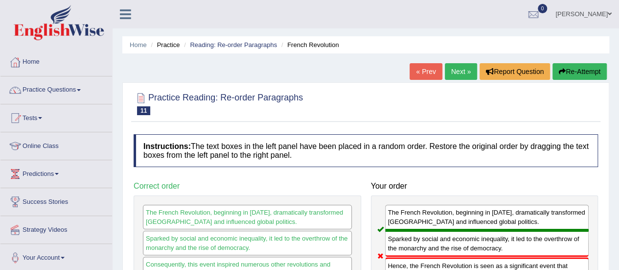
click at [456, 69] on link "Next »" at bounding box center [461, 71] width 32 height 17
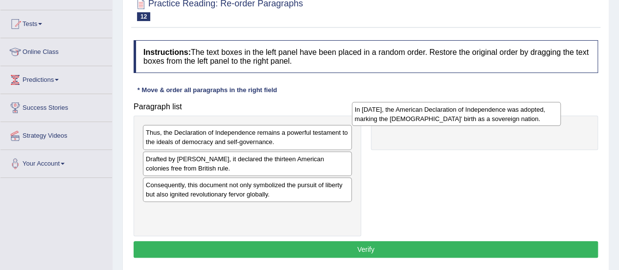
drag, startPoint x: 290, startPoint y: 219, endPoint x: 498, endPoint y: 119, distance: 231.7
click at [498, 119] on div "In [DATE], the American Declaration of Independence was adopted, marking the [D…" at bounding box center [456, 114] width 209 height 24
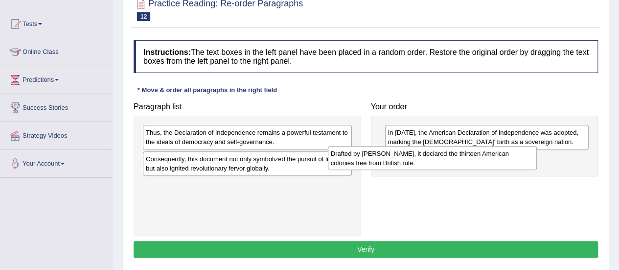
drag, startPoint x: 325, startPoint y: 162, endPoint x: 511, endPoint y: 157, distance: 185.5
click at [511, 157] on div "Drafted by [PERSON_NAME], it declared the thirteen American colonies free from …" at bounding box center [432, 158] width 209 height 24
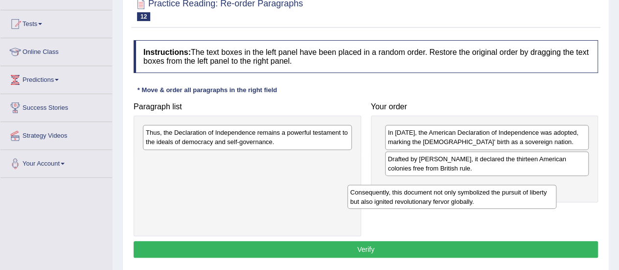
drag, startPoint x: 309, startPoint y: 163, endPoint x: 515, endPoint y: 194, distance: 208.2
click at [515, 194] on div "Consequently, this document not only symbolized the pursuit of liberty but also…" at bounding box center [451, 196] width 209 height 24
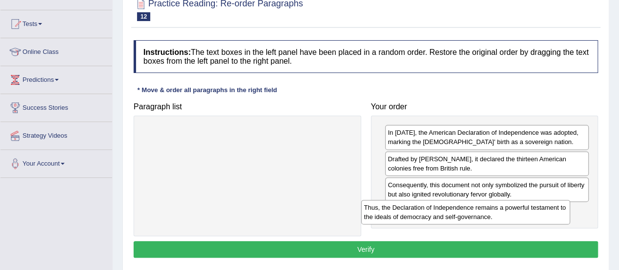
drag, startPoint x: 331, startPoint y: 143, endPoint x: 549, endPoint y: 217, distance: 230.3
click at [549, 217] on div "Thus, the Declaration of Independence remains a powerful testament to the ideal…" at bounding box center [465, 212] width 209 height 24
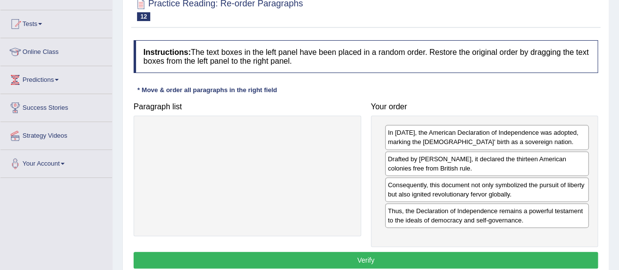
click at [399, 254] on button "Verify" at bounding box center [366, 259] width 464 height 17
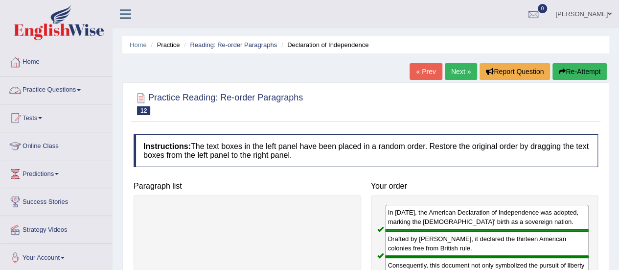
click at [67, 90] on link "Practice Questions" at bounding box center [56, 88] width 112 height 24
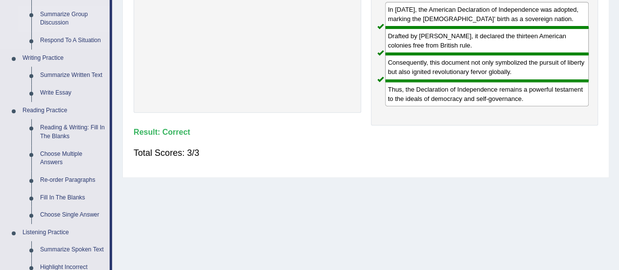
scroll to position [316, 0]
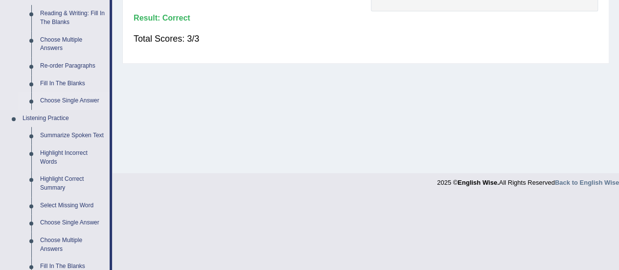
click at [63, 104] on link "Choose Single Answer" at bounding box center [73, 101] width 74 height 18
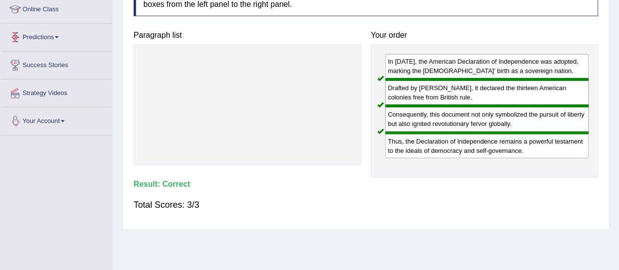
scroll to position [188, 0]
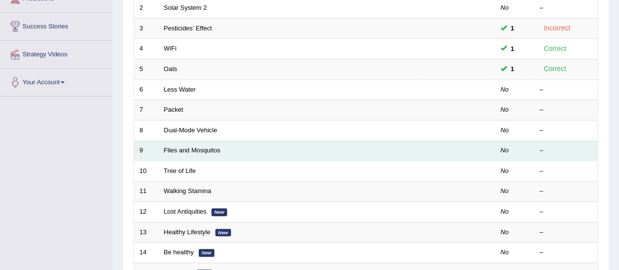
scroll to position [175, 0]
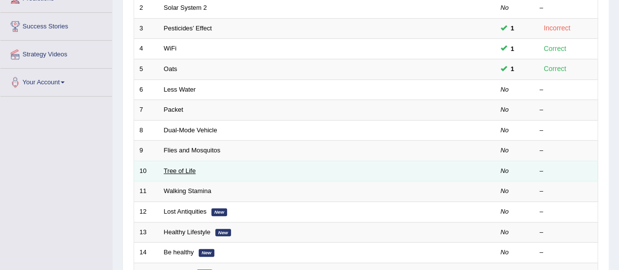
click at [175, 172] on link "Tree of Life" at bounding box center [180, 170] width 32 height 7
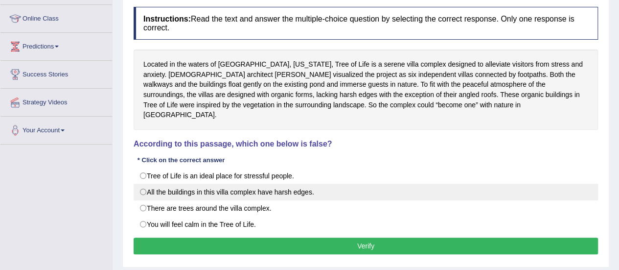
click at [155, 183] on label "All the buildings in this villa complex have harsh edges." at bounding box center [366, 191] width 464 height 17
radio input "true"
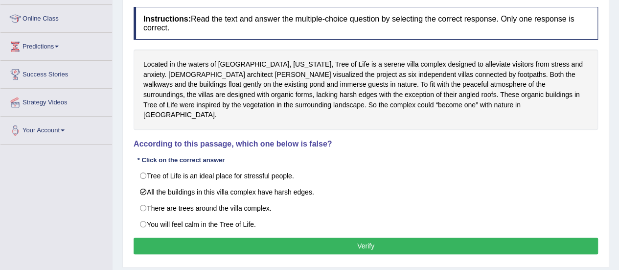
click at [273, 237] on button "Verify" at bounding box center [366, 245] width 464 height 17
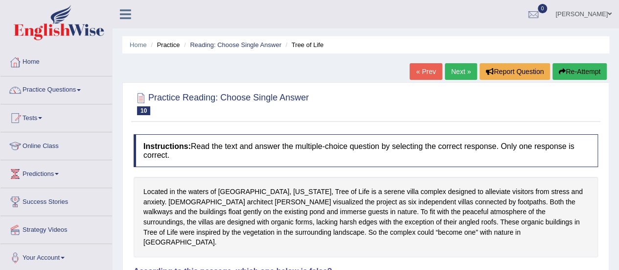
click at [446, 77] on link "Next »" at bounding box center [461, 71] width 32 height 17
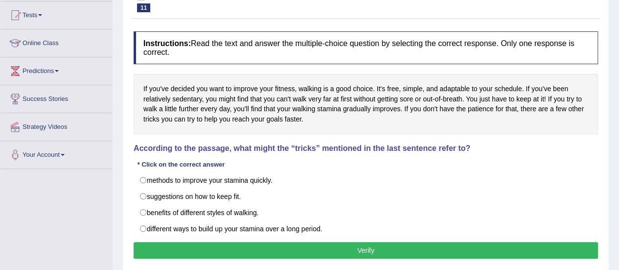
scroll to position [103, 0]
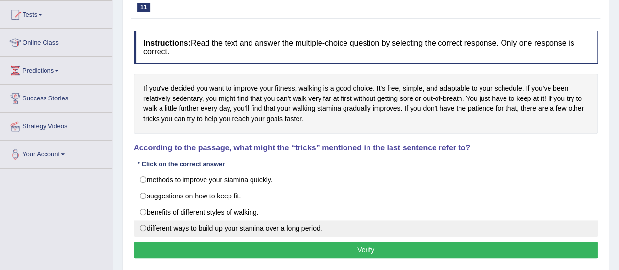
click at [362, 220] on label "different ways to build up your stamina over a long period." at bounding box center [366, 228] width 464 height 17
radio input "true"
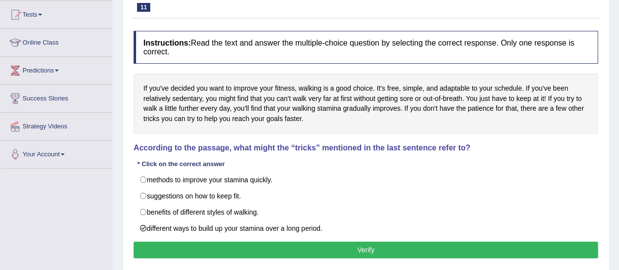
click at [325, 242] on button "Verify" at bounding box center [366, 249] width 464 height 17
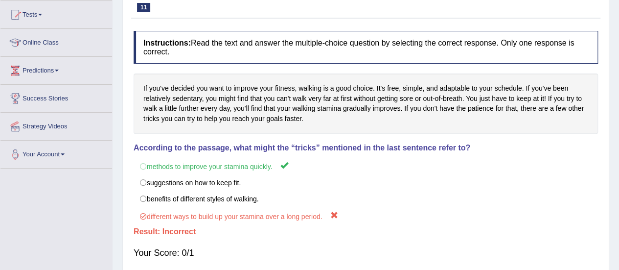
click at [329, 108] on div "If you've decided you want to improve your fitness, walking is a good choice. I…" at bounding box center [366, 103] width 464 height 60
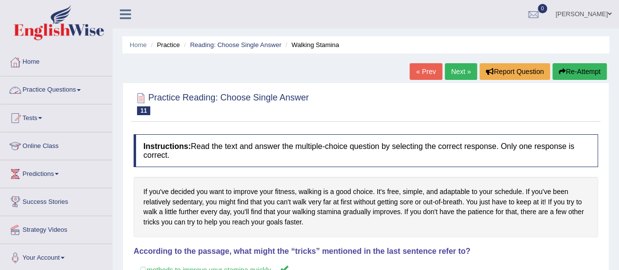
click at [63, 90] on link "Practice Questions" at bounding box center [56, 88] width 112 height 24
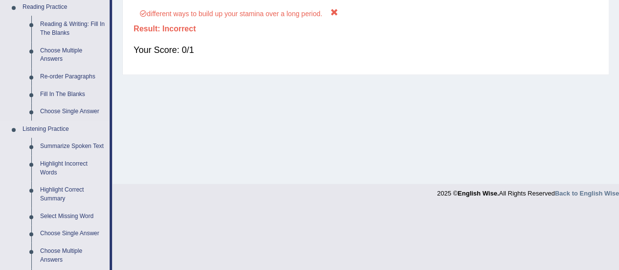
scroll to position [303, 0]
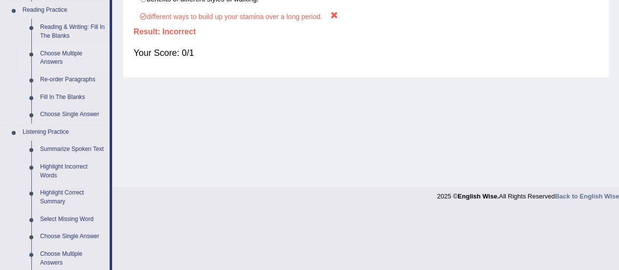
click at [52, 62] on link "Choose Multiple Answers" at bounding box center [73, 58] width 74 height 26
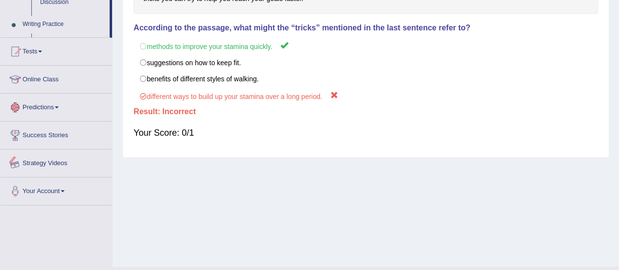
scroll to position [244, 0]
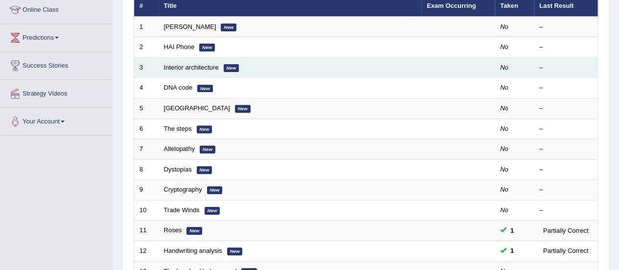
click at [179, 76] on td "Interior architecture New" at bounding box center [289, 67] width 263 height 21
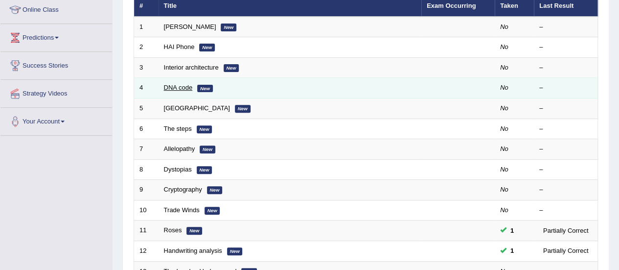
click at [181, 89] on link "DNA code" at bounding box center [178, 87] width 29 height 7
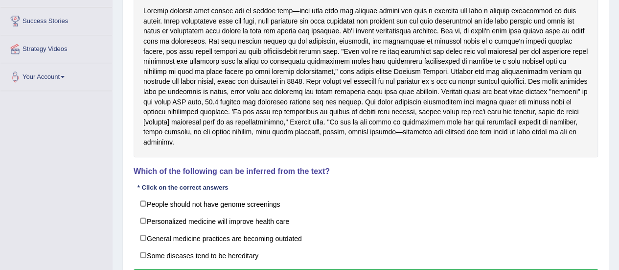
scroll to position [180, 0]
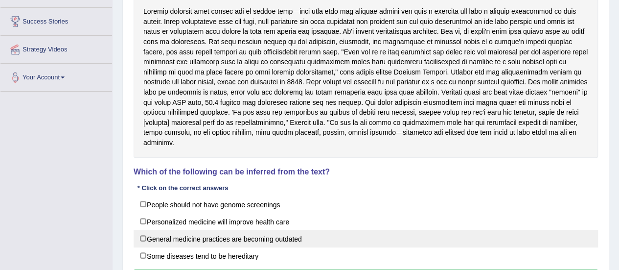
drag, startPoint x: 165, startPoint y: 219, endPoint x: 157, endPoint y: 231, distance: 15.2
click at [165, 219] on label "Personalized medicine will improve health care" at bounding box center [366, 221] width 464 height 18
checkbox input "true"
click at [157, 234] on label "General medicine practices are becoming outdated" at bounding box center [366, 238] width 464 height 18
checkbox input "true"
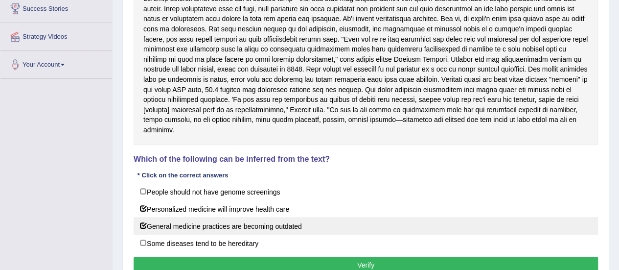
scroll to position [205, 0]
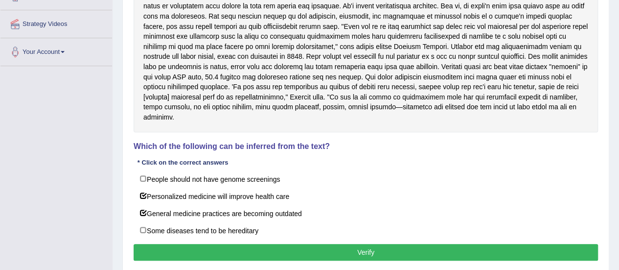
click at [182, 250] on button "Verify" at bounding box center [366, 252] width 464 height 17
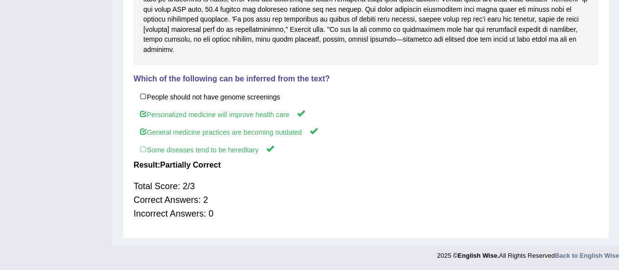
scroll to position [273, 0]
